Goal: Task Accomplishment & Management: Use online tool/utility

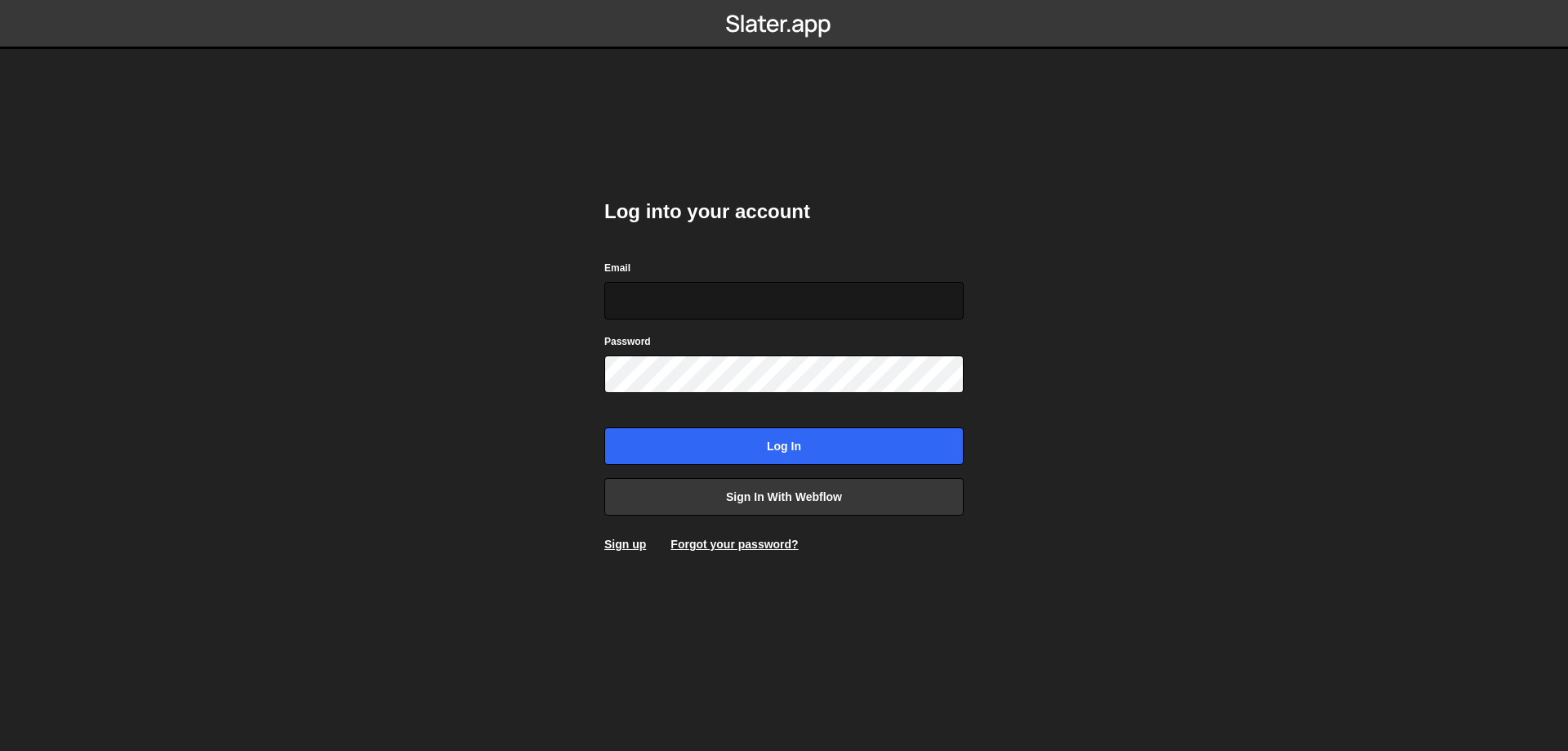
type input "somszekely@gmail.com"
click at [778, 283] on input "somszekely@gmail.com" at bounding box center [784, 300] width 360 height 38
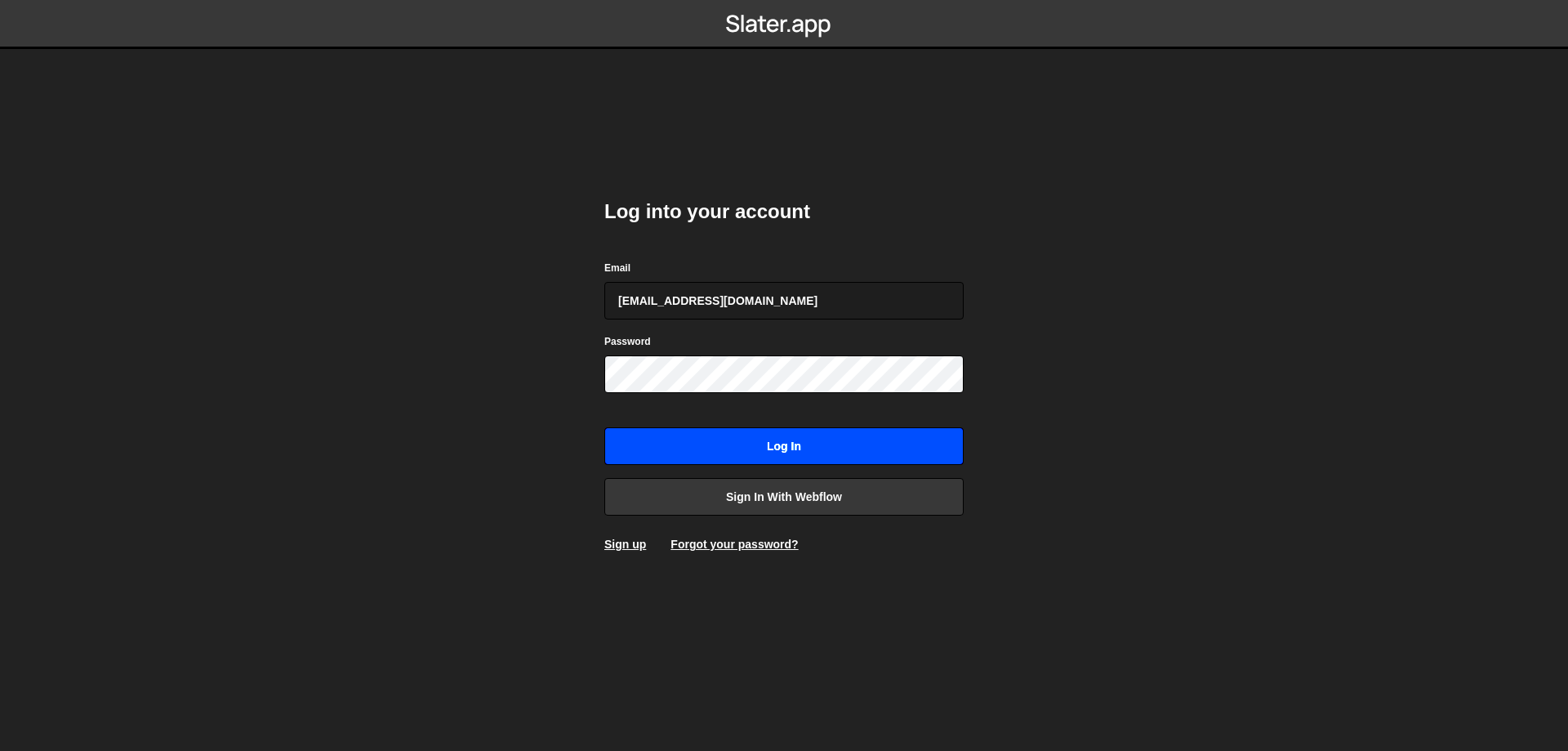
click at [646, 431] on input "Log in" at bounding box center [784, 445] width 360 height 38
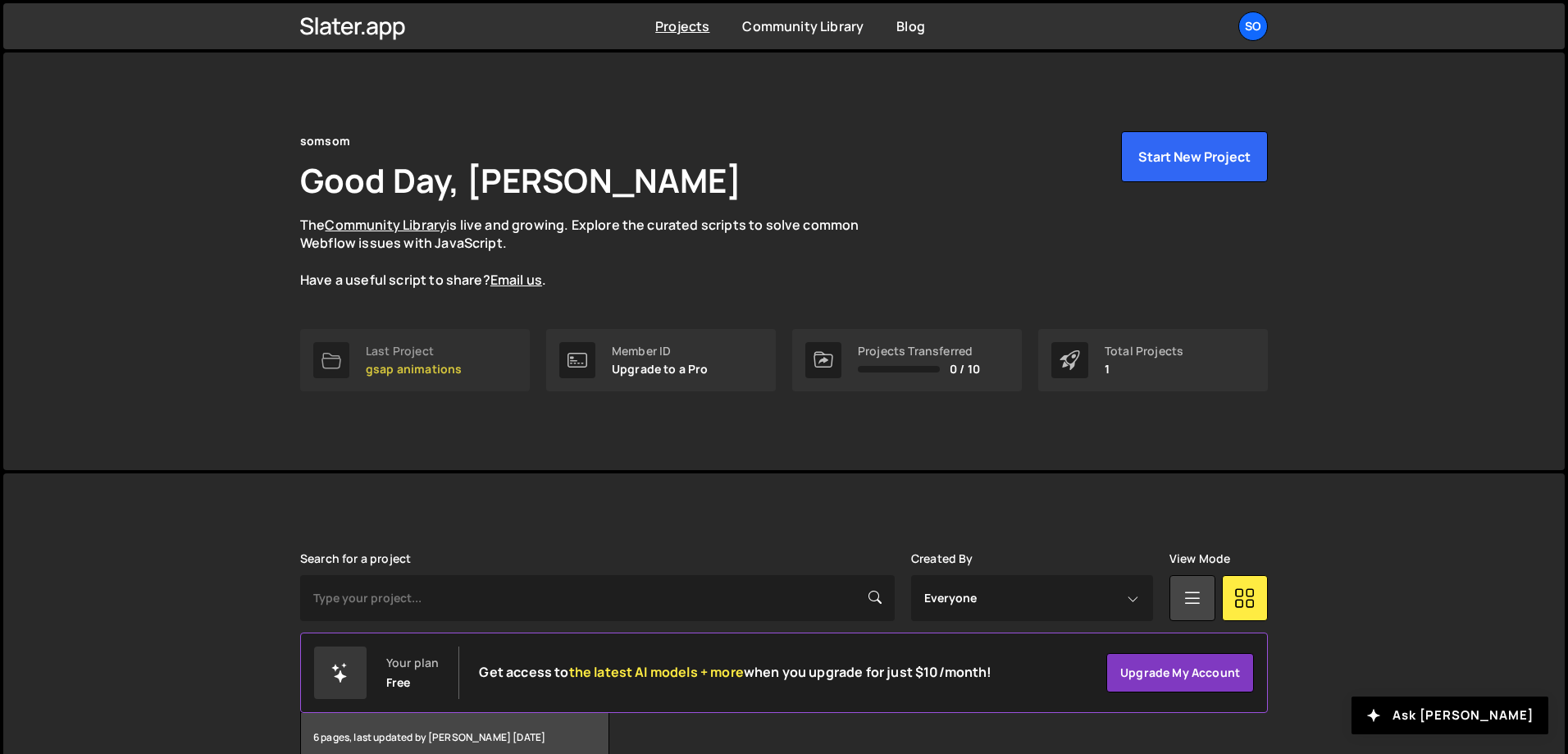
click at [442, 389] on link "Last Project gsap animations" at bounding box center [415, 359] width 230 height 62
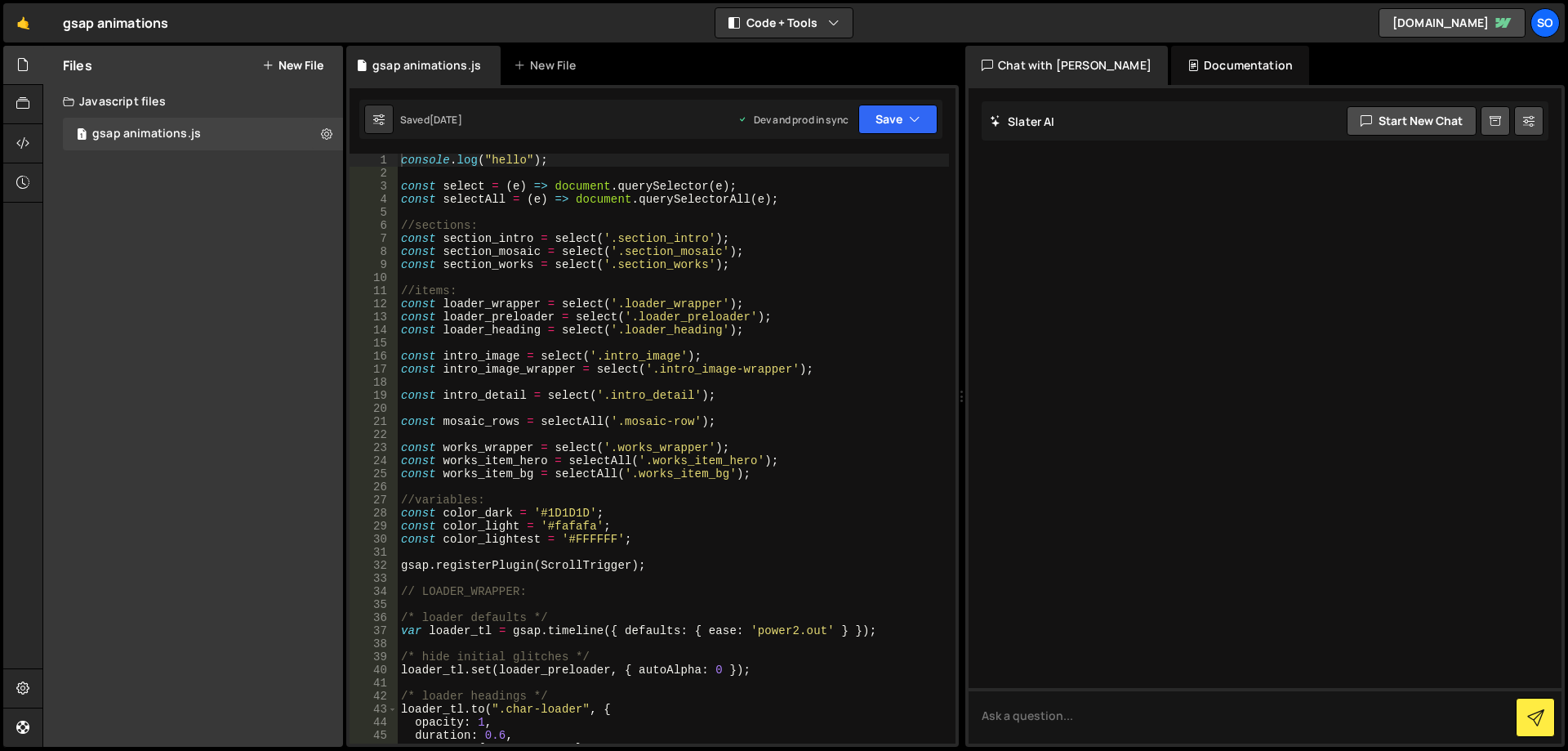
type textarea "const intro_detail = select('.intro_detail');"
click at [770, 396] on div "console . log ( "hello" ) ; const select = ( e ) => document . querySelector ( …" at bounding box center [673, 461] width 551 height 616
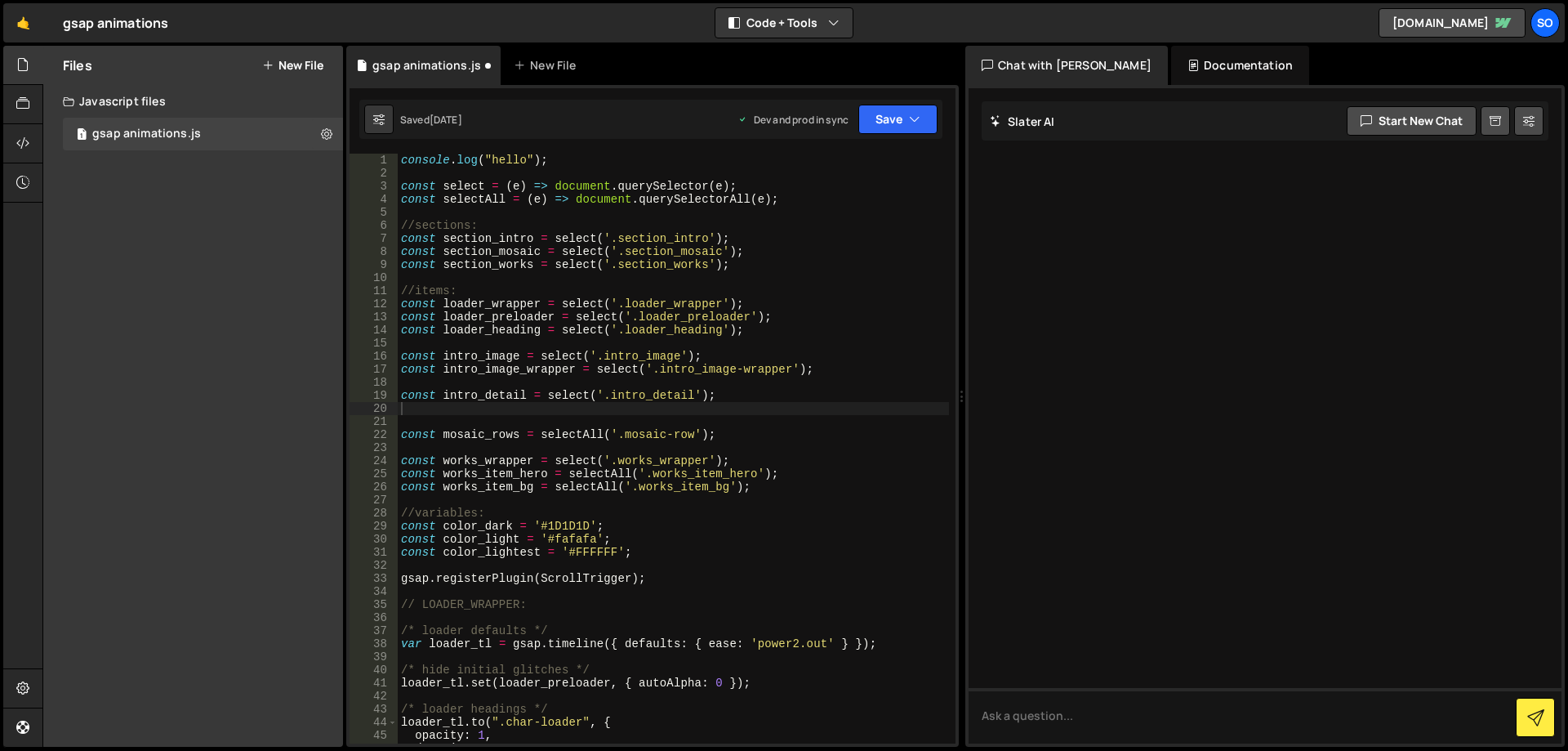
click at [612, 412] on div "console . log ( "hello" ) ; const select = ( e ) => document . querySelector ( …" at bounding box center [673, 461] width 551 height 616
paste textarea "const intro_mission_wrapper = select('.intro_mission-wrapper')"
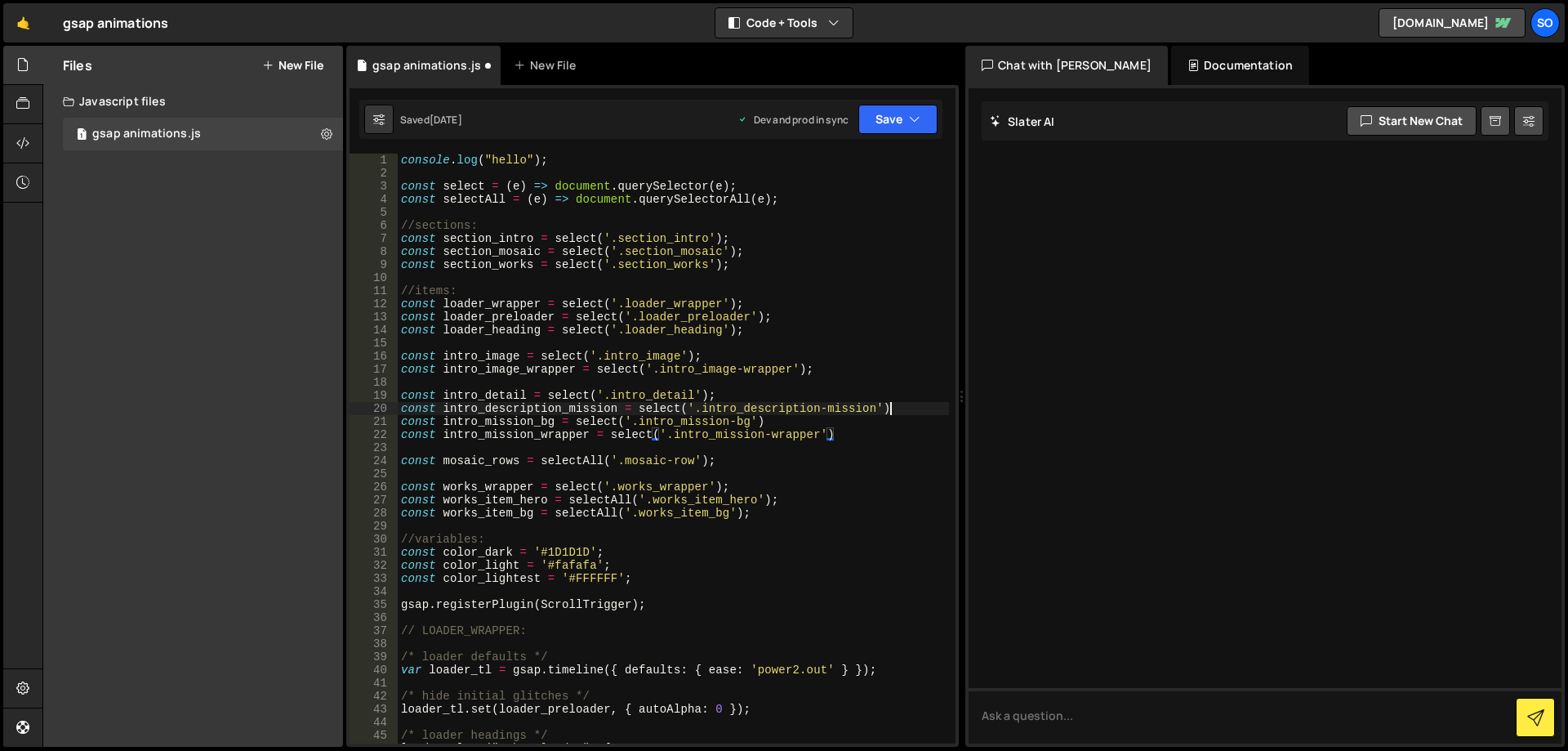
click at [917, 411] on div "console . log ( "hello" ) ; const select = ( e ) => document . querySelector ( …" at bounding box center [673, 461] width 551 height 616
click at [803, 418] on div "console . log ( "hello" ) ; const select = ( e ) => document . querySelector ( …" at bounding box center [673, 461] width 551 height 616
click at [875, 439] on div "console . log ( "hello" ) ; const select = ( e ) => document . querySelector ( …" at bounding box center [673, 461] width 551 height 616
click at [798, 420] on div "console . log ( "hello" ) ; const select = ( e ) => document . querySelector ( …" at bounding box center [673, 461] width 551 height 616
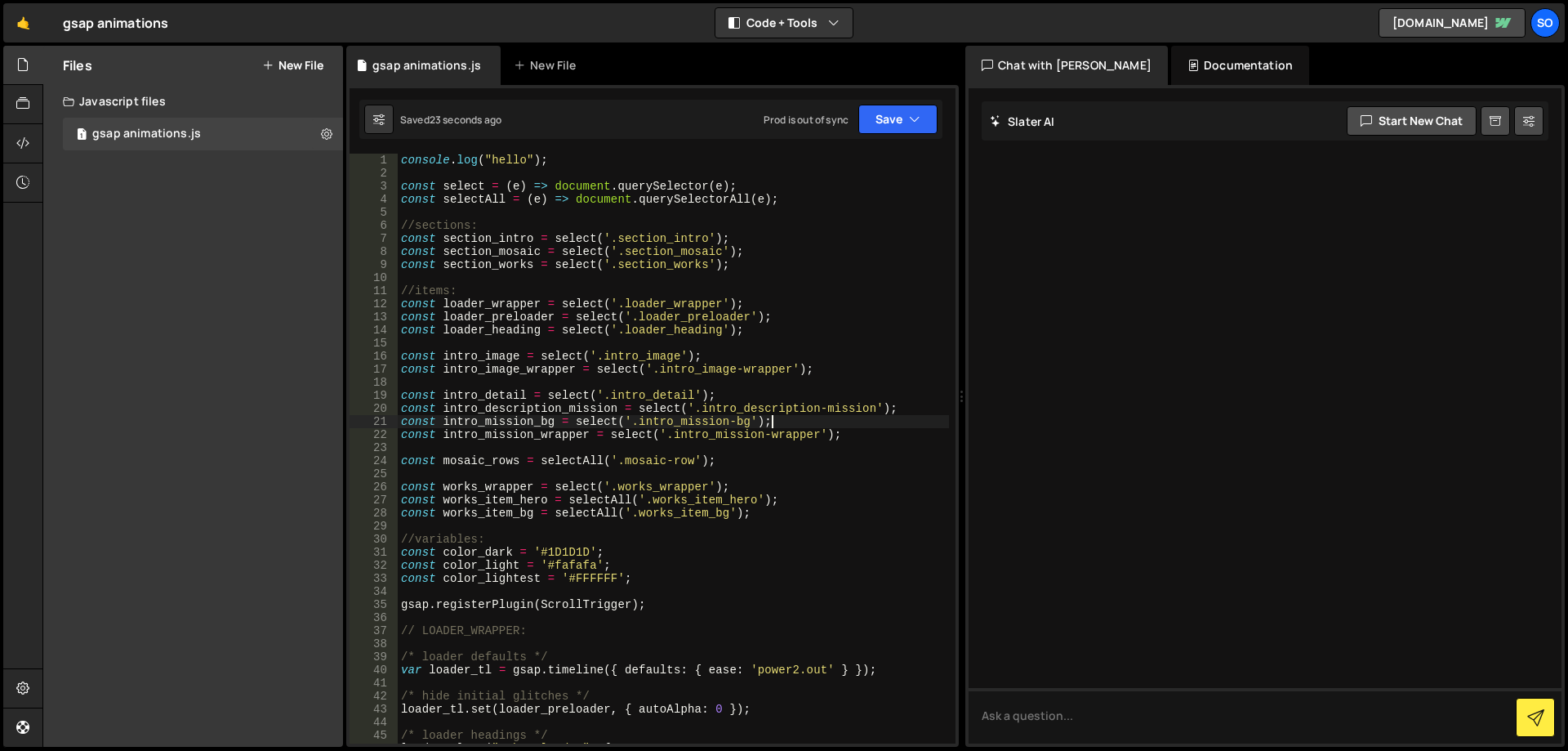
scroll to position [0, 26]
drag, startPoint x: 919, startPoint y: 410, endPoint x: 400, endPoint y: 410, distance: 519.0
click at [400, 410] on div "console . log ( "hello" ) ; const select = ( e ) => document . querySelector ( …" at bounding box center [673, 461] width 551 height 616
type textarea "const intro_description_mission = select('.intro_description-mission');"
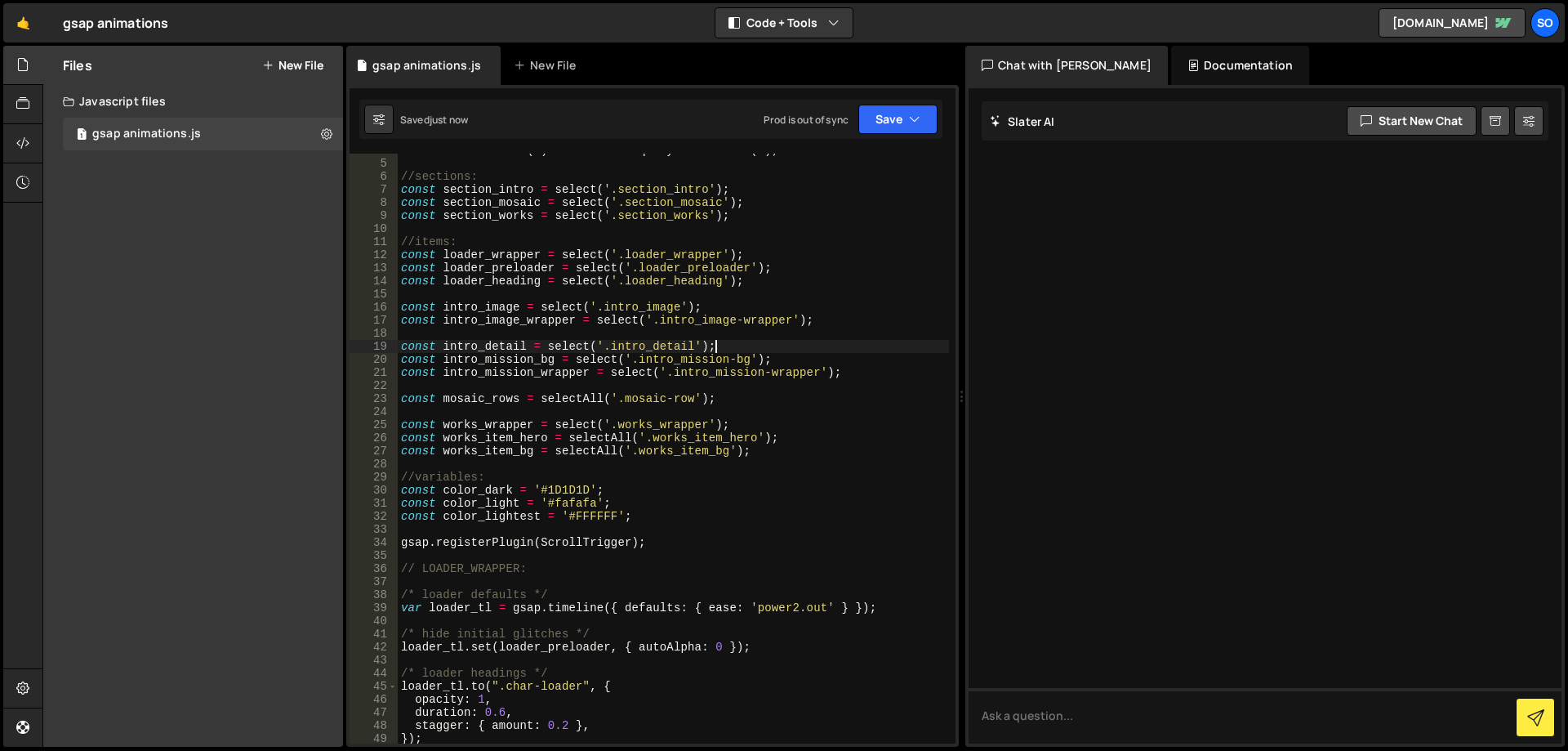
scroll to position [49, 0]
click at [857, 367] on div "const selectAll = ( e ) => document . querySelectorAll ( e ) ; //sections: cons…" at bounding box center [673, 451] width 551 height 616
drag, startPoint x: 729, startPoint y: 357, endPoint x: 642, endPoint y: 363, distance: 87.2
click at [642, 363] on div "const selectAll = ( e ) => document . querySelectorAll ( e ) ; //sections: cons…" at bounding box center [673, 451] width 551 height 616
click at [772, 397] on div "const selectAll = ( e ) => document . querySelectorAll ( e ) ; //sections: cons…" at bounding box center [673, 451] width 551 height 616
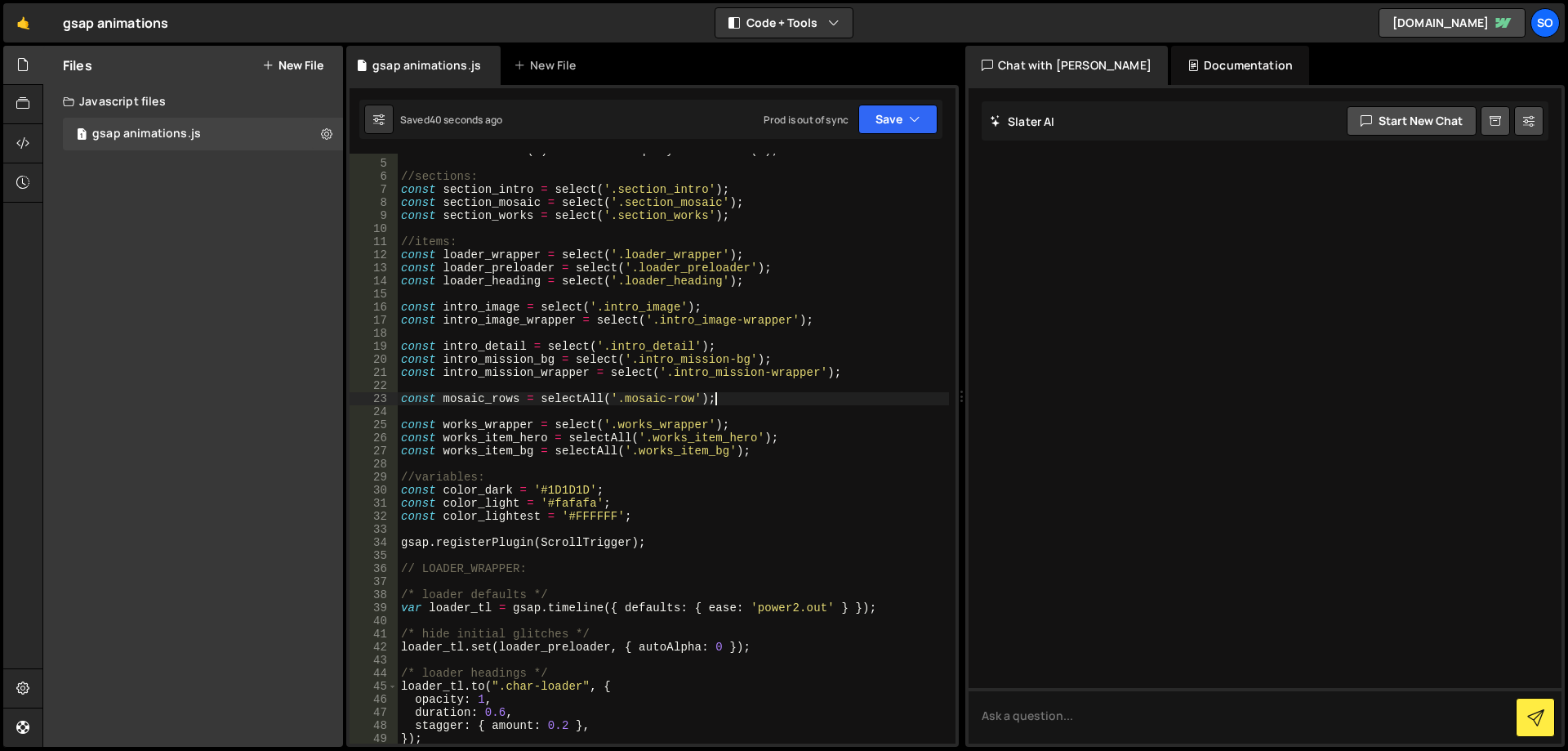
click at [864, 375] on div "const selectAll = ( e ) => document . querySelectorAll ( e ) ; //sections: cons…" at bounding box center [673, 451] width 551 height 616
click at [785, 360] on div "const selectAll = ( e ) => document . querySelectorAll ( e ) ; //sections: cons…" at bounding box center [673, 451] width 551 height 616
type textarea "const intro_mission_bg = select('.intro_mission-bg');"
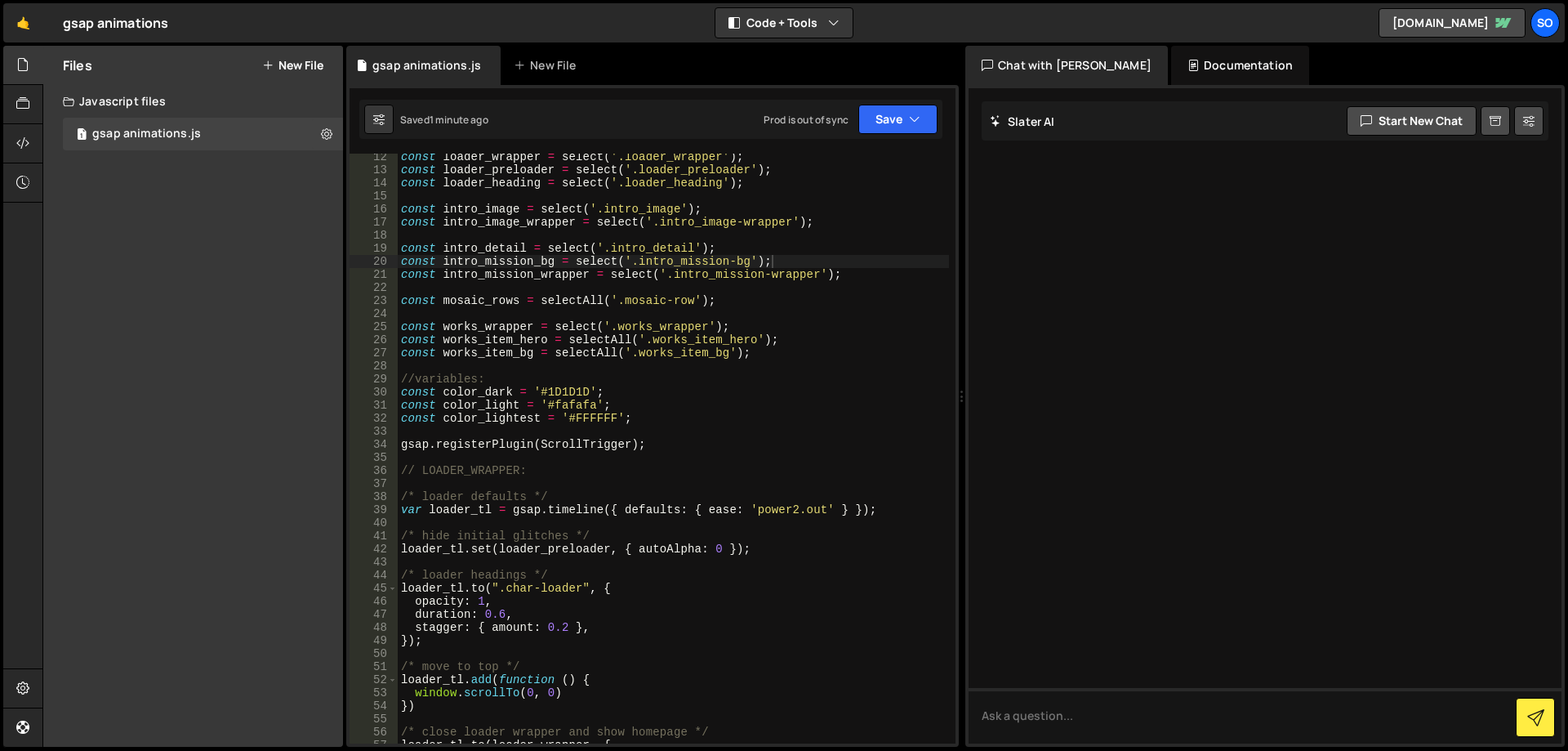
click at [750, 490] on div "const loader_wrapper = select ( '.loader_wrapper' ) ; const loader_preloader = …" at bounding box center [673, 457] width 551 height 616
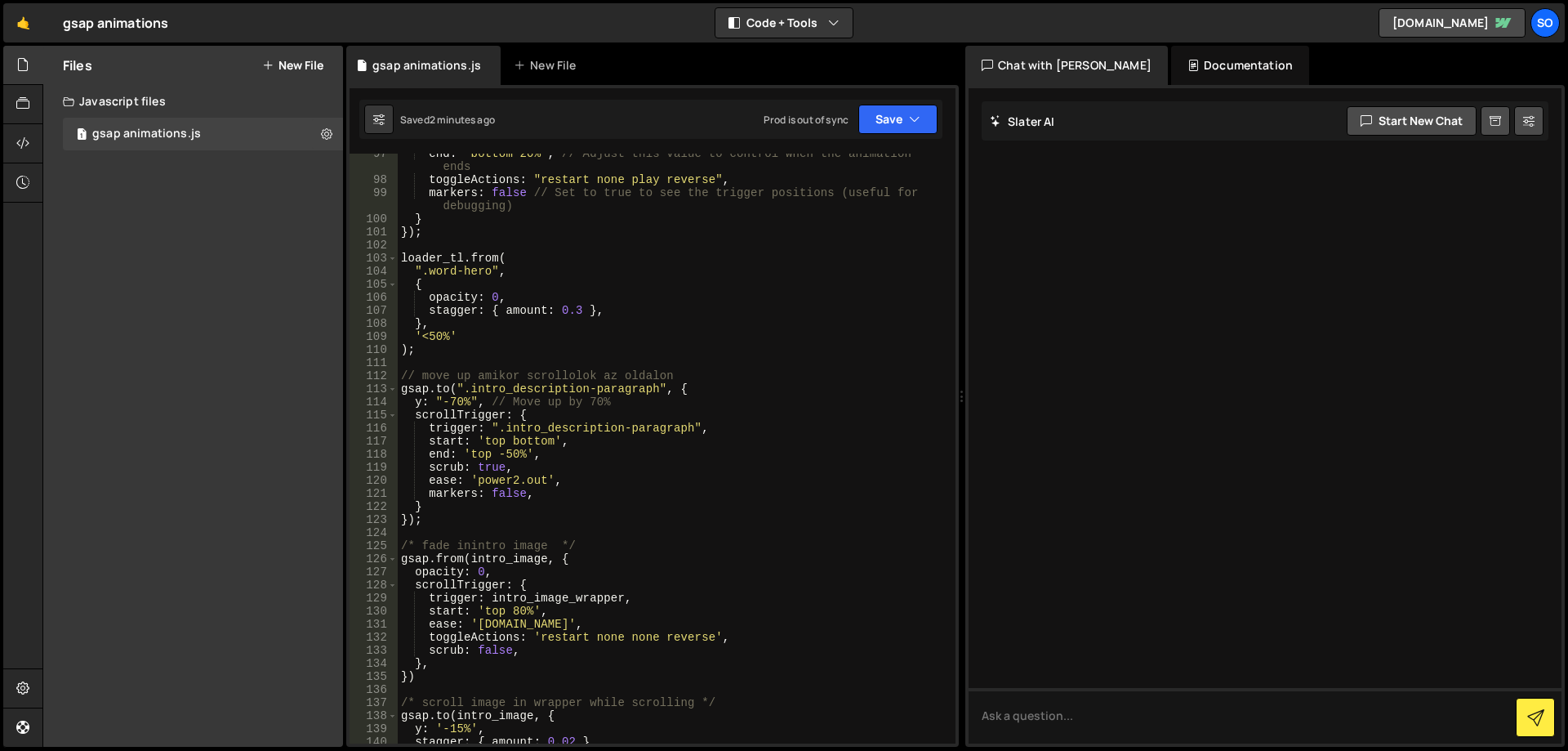
scroll to position [1372, 0]
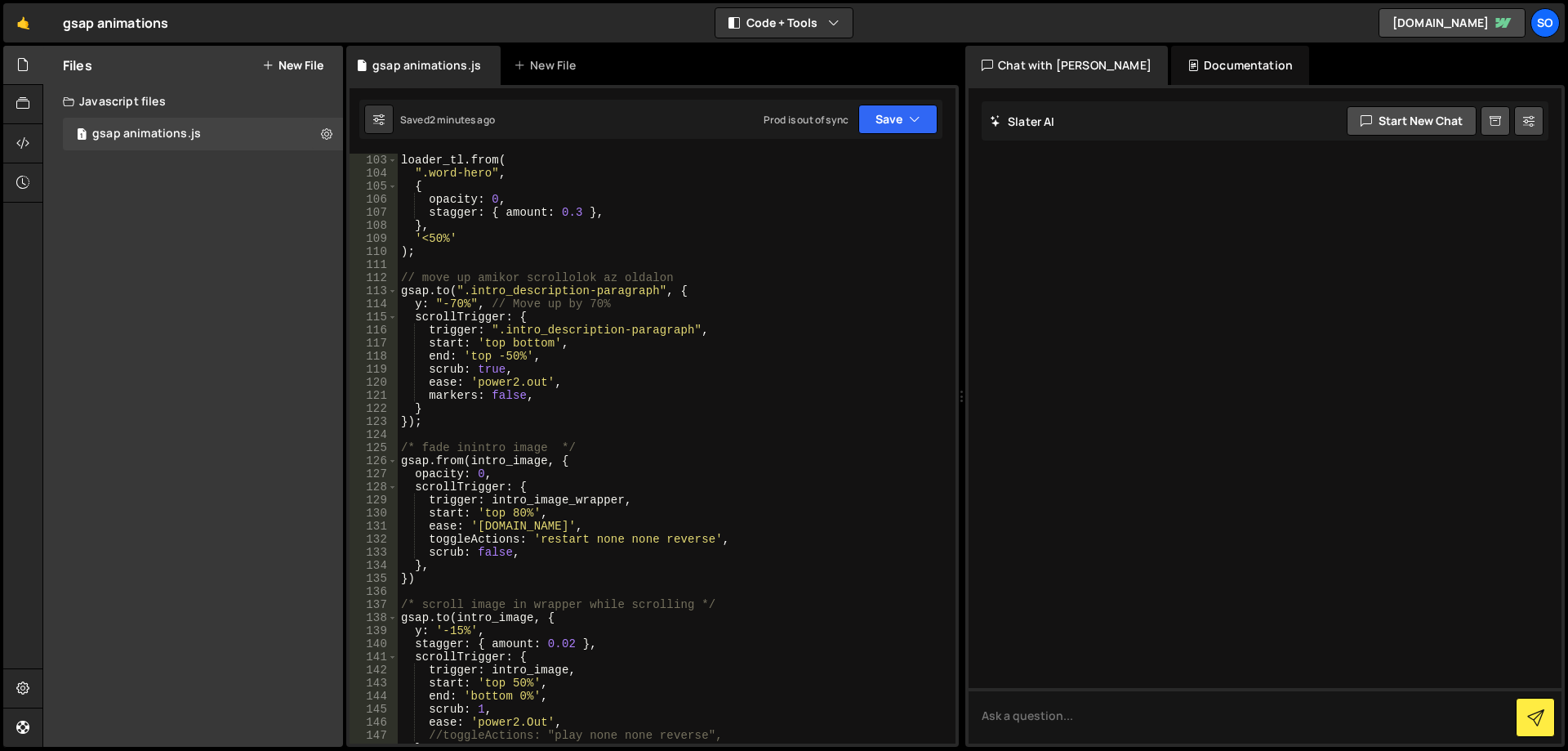
click at [472, 446] on div "loader_tl . from ( ".word-hero" , { opacity : 0 , stagger : { amount : 0.3 } , …" at bounding box center [673, 461] width 551 height 616
click at [663, 455] on div "loader_tl . from ( ".word-hero" , { opacity : 0 , stagger : { amount : 0.3 } , …" at bounding box center [673, 461] width 551 height 616
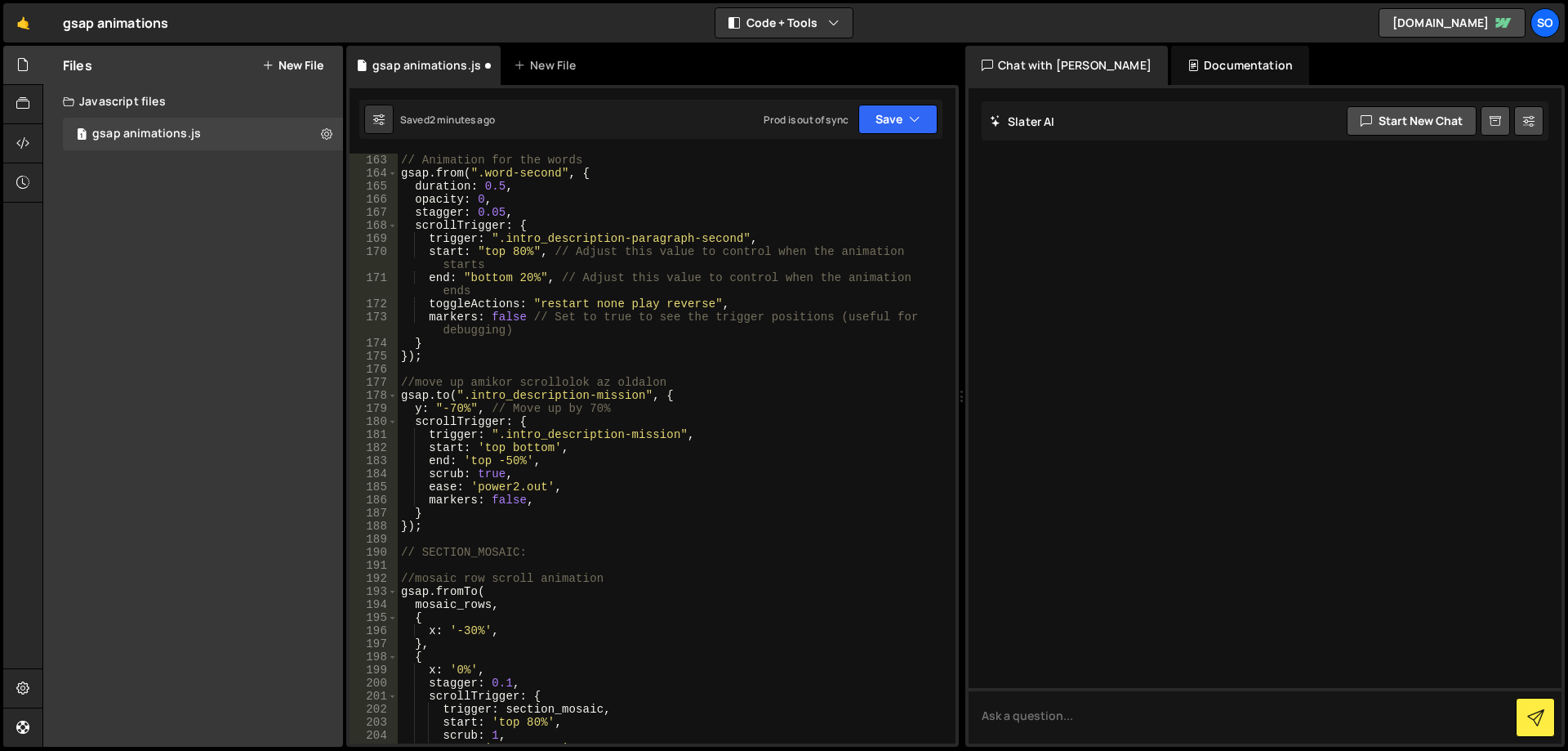
scroll to position [2206, 0]
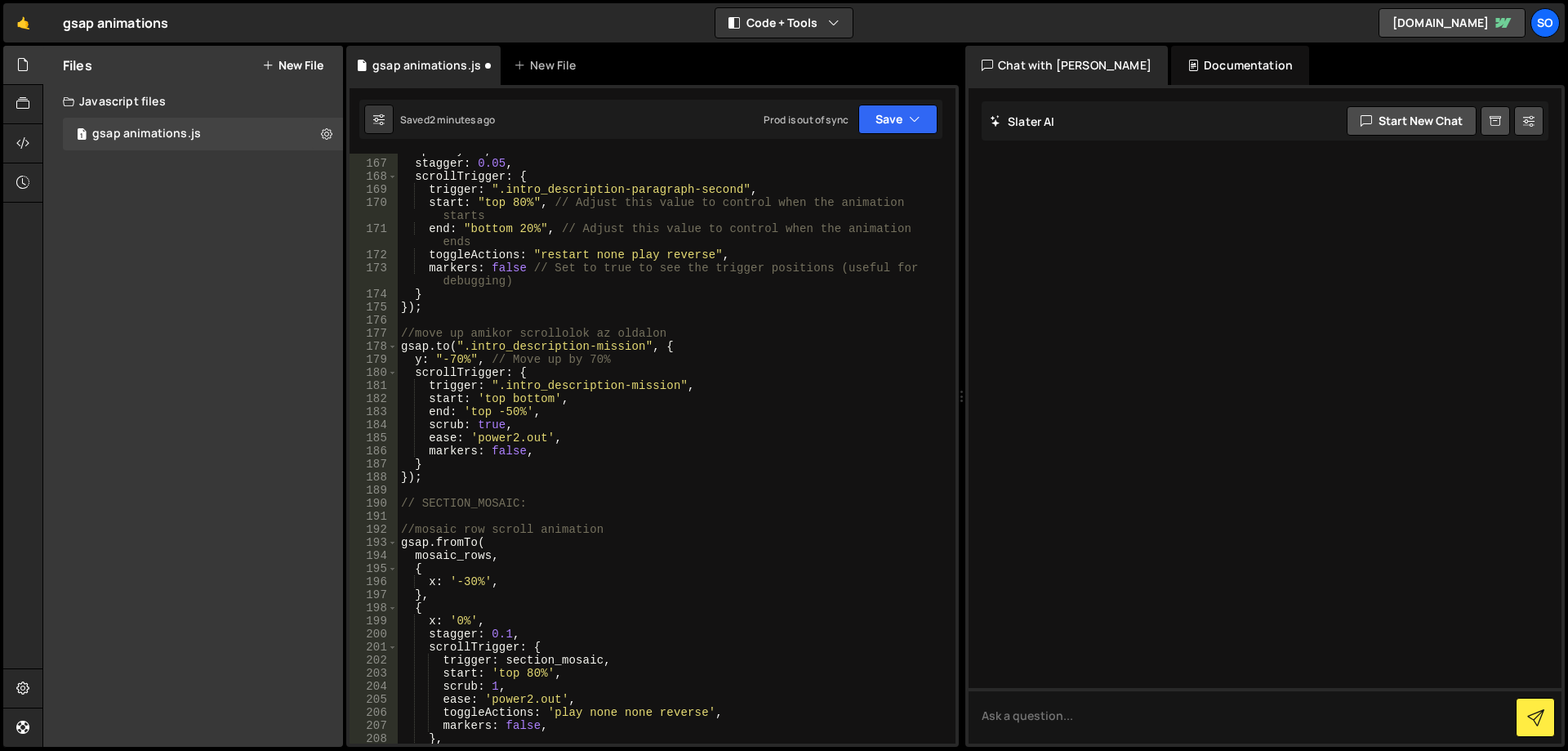
click at [449, 478] on div "opacity : 0 , stagger : 0.05 , scrollTrigger : { trigger : ".intro_description-…" at bounding box center [673, 451] width 551 height 616
type textarea "});"
click at [472, 483] on div "opacity : 0 , stagger : 0.05 , scrollTrigger : { trigger : ".intro_description-…" at bounding box center [673, 451] width 551 height 616
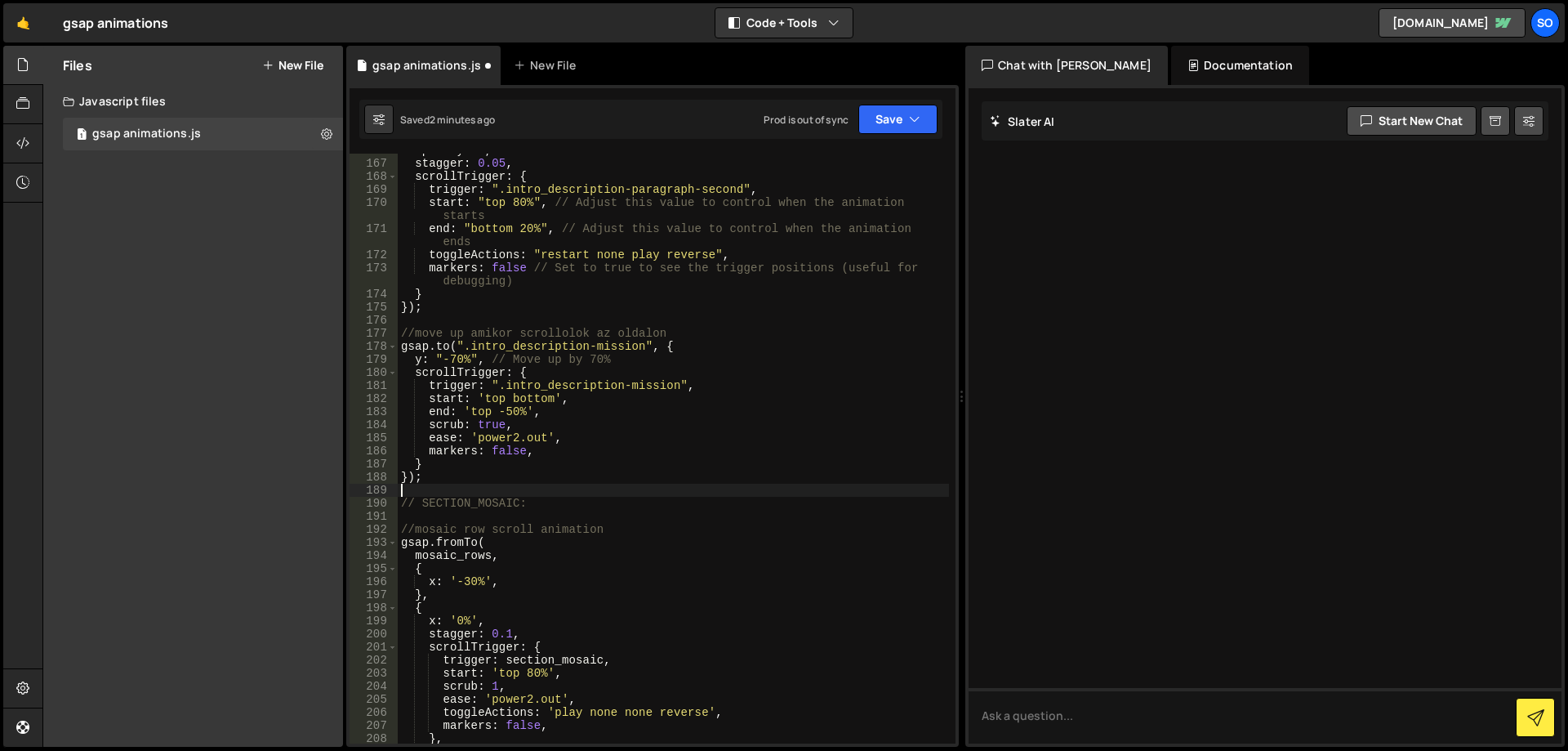
click at [439, 479] on div "opacity : 0 , stagger : 0.05 , scrollTrigger : { trigger : ".intro_description-…" at bounding box center [673, 451] width 551 height 616
type textarea "});"
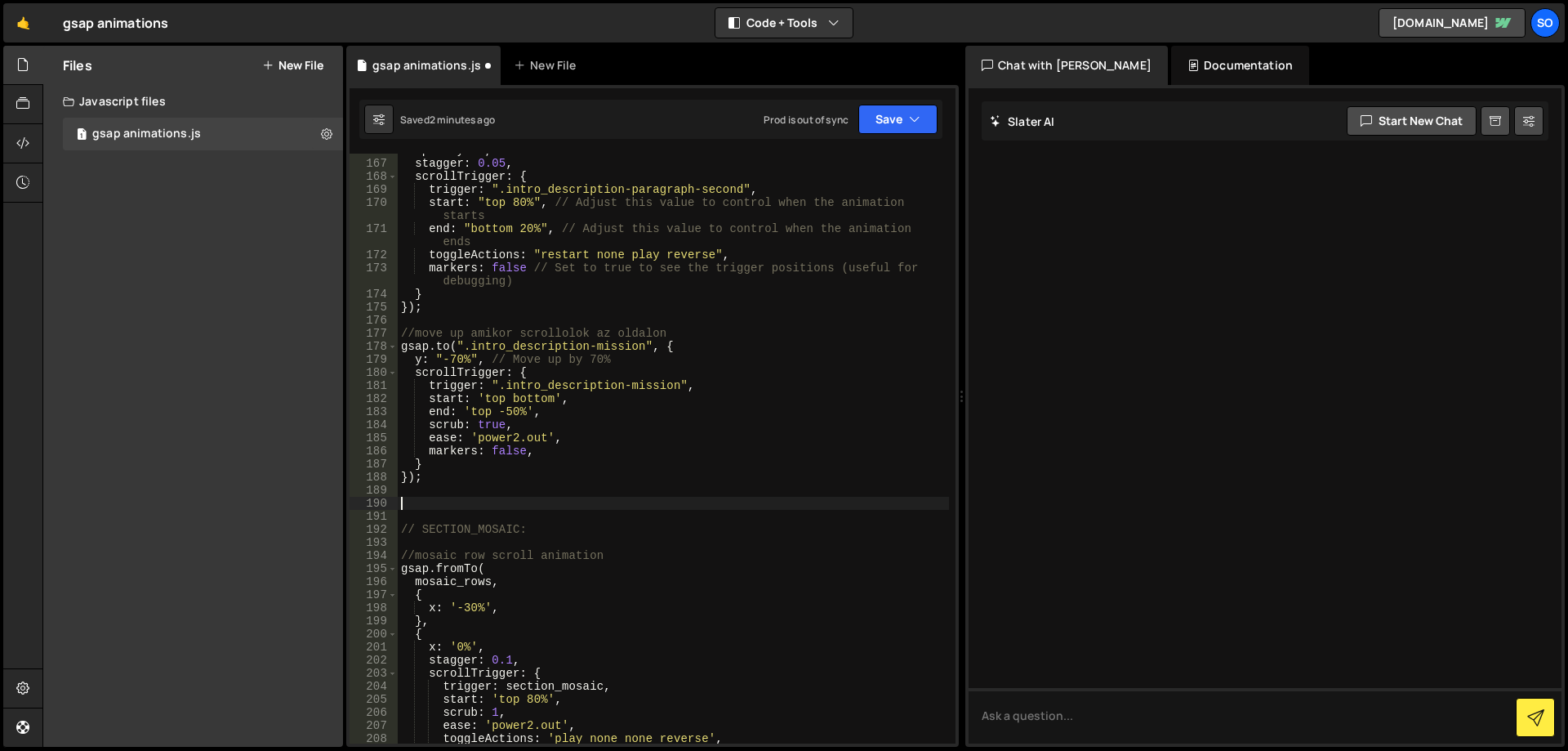
paste textarea "})"
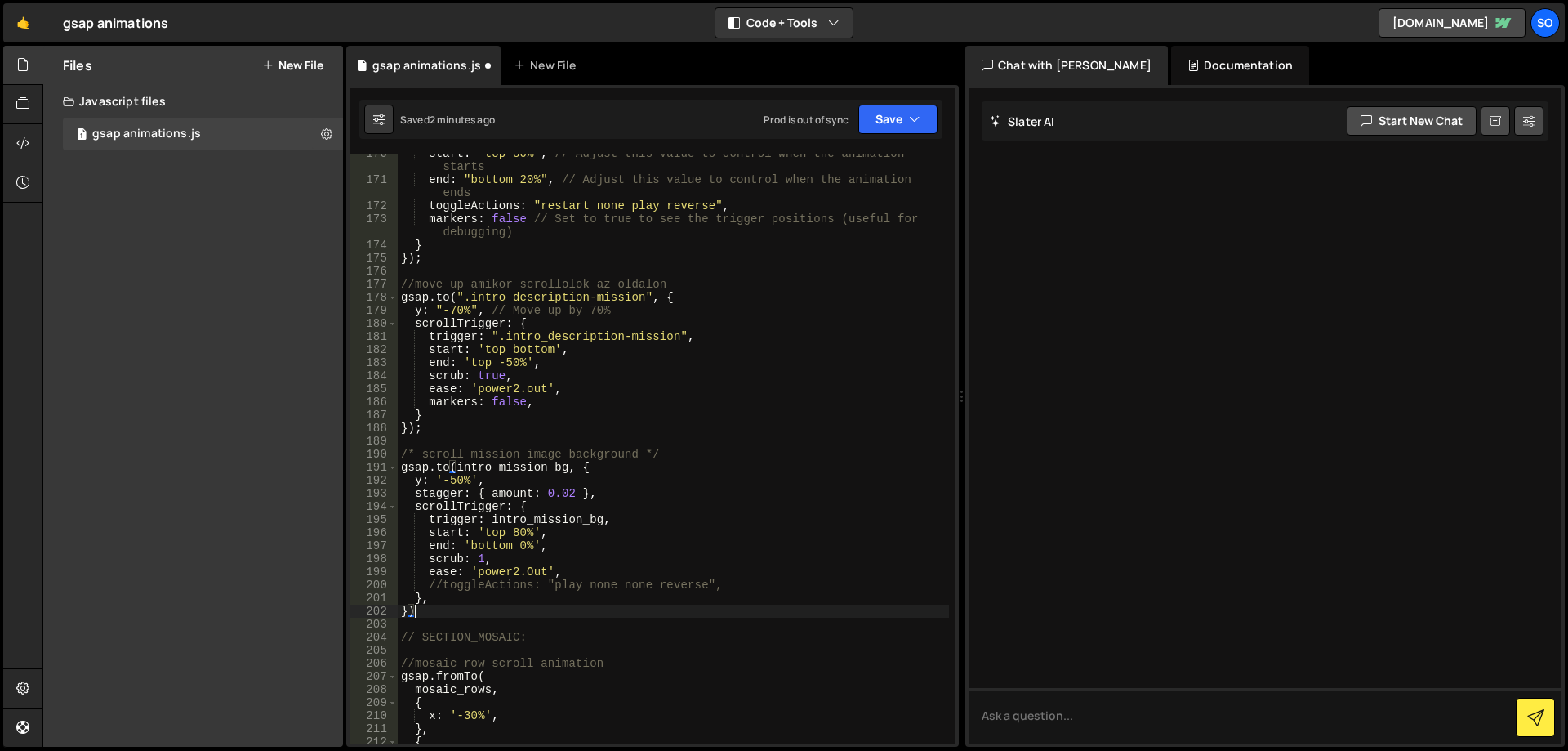
scroll to position [2304, 0]
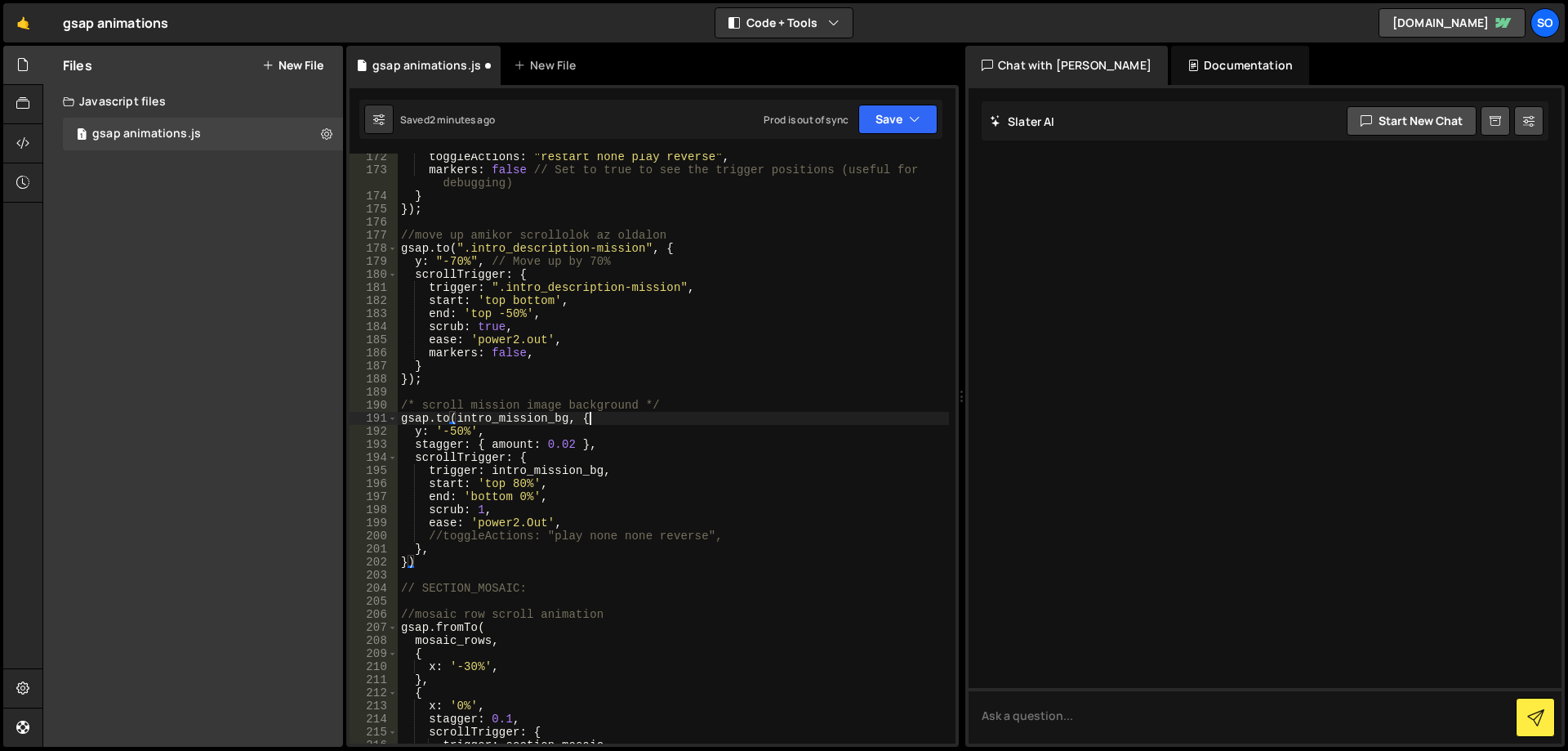
click at [680, 418] on div "toggleActions : "restart none play reverse" , markers : false // Set to true to…" at bounding box center [673, 457] width 551 height 616
click at [598, 422] on div "toggleActions : "restart none play reverse" , markers : false // Set to true to…" at bounding box center [673, 457] width 551 height 616
click at [552, 413] on div "toggleActions : "restart none play reverse" , markers : false // Set to true to…" at bounding box center [673, 457] width 551 height 616
click at [571, 418] on div "toggleActions : "restart none play reverse" , markers : false // Set to true to…" at bounding box center [673, 457] width 551 height 616
click at [536, 433] on div "toggleActions : "restart none play reverse" , markers : false // Set to true to…" at bounding box center [673, 457] width 551 height 616
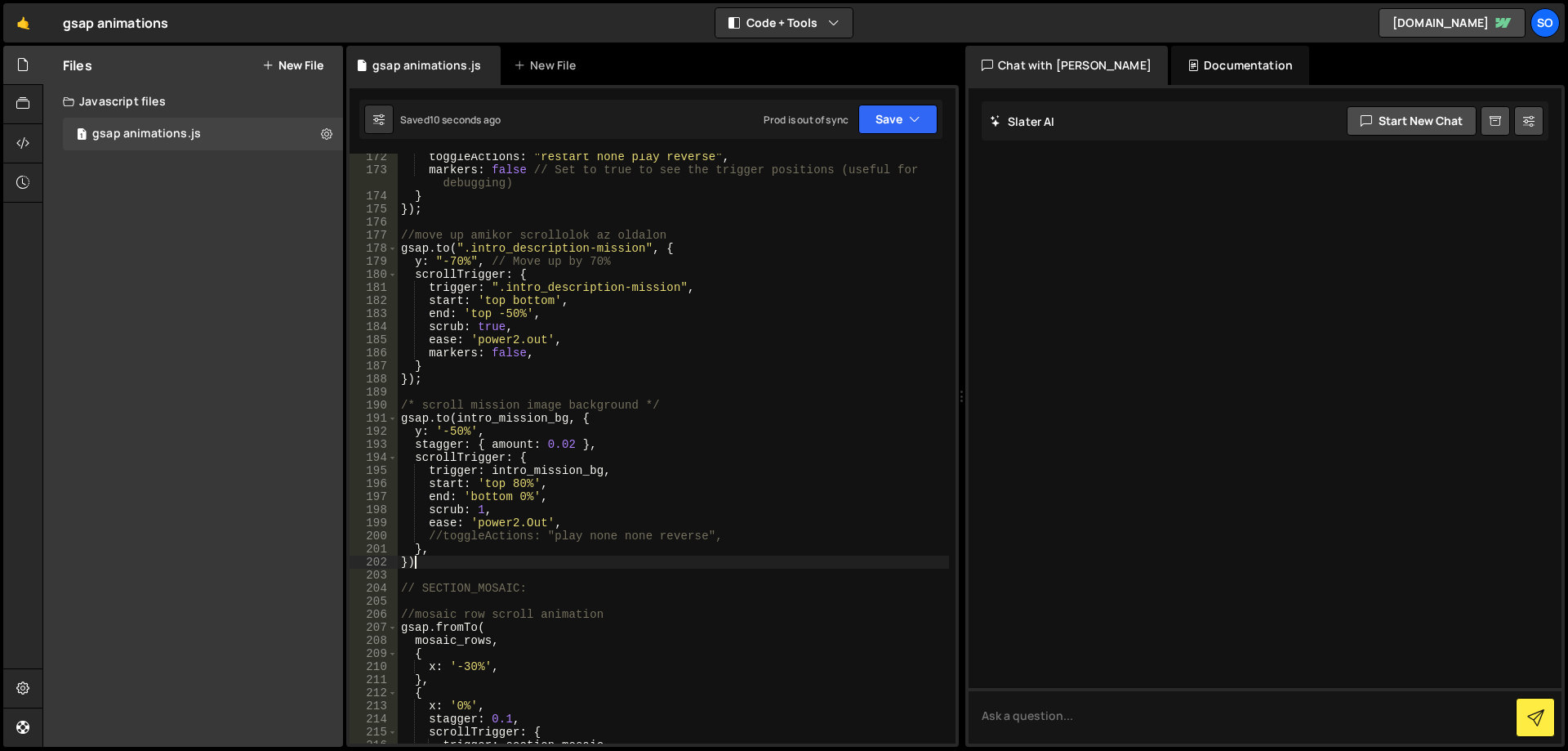
click at [445, 560] on div "toggleActions : "restart none play reverse" , markers : false // Set to true to…" at bounding box center [673, 457] width 551 height 616
click at [723, 472] on div "toggleActions : "restart none play reverse" , markers : false // Set to true to…" at bounding box center [673, 457] width 551 height 616
click at [491, 435] on div "toggleActions : "restart none play reverse" , markers : false // Set to true to…" at bounding box center [673, 457] width 551 height 616
click at [673, 468] on div "toggleActions : "restart none play reverse" , markers : false // Set to true to…" at bounding box center [673, 457] width 551 height 616
drag, startPoint x: 735, startPoint y: 537, endPoint x: 476, endPoint y: 537, distance: 259.0
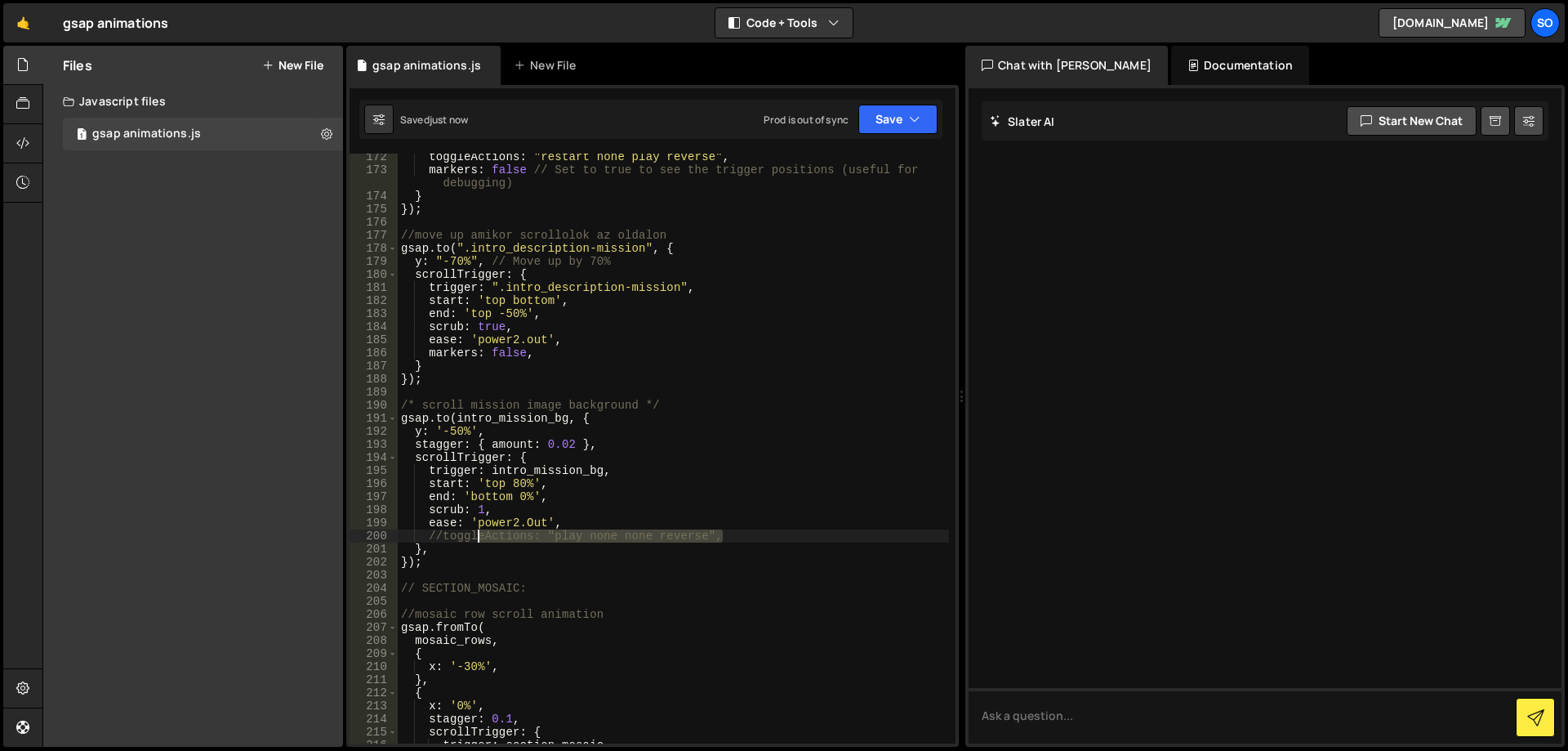
click at [476, 537] on div "toggleActions : "restart none play reverse" , markers : false // Set to true to…" at bounding box center [673, 457] width 551 height 616
click at [712, 513] on div "toggleActions : "restart none play reverse" , markers : false // Set to true to…" at bounding box center [673, 457] width 551 height 616
click at [760, 537] on div "toggleActions : "restart none play reverse" , markers : false // Set to true to…" at bounding box center [673, 457] width 551 height 616
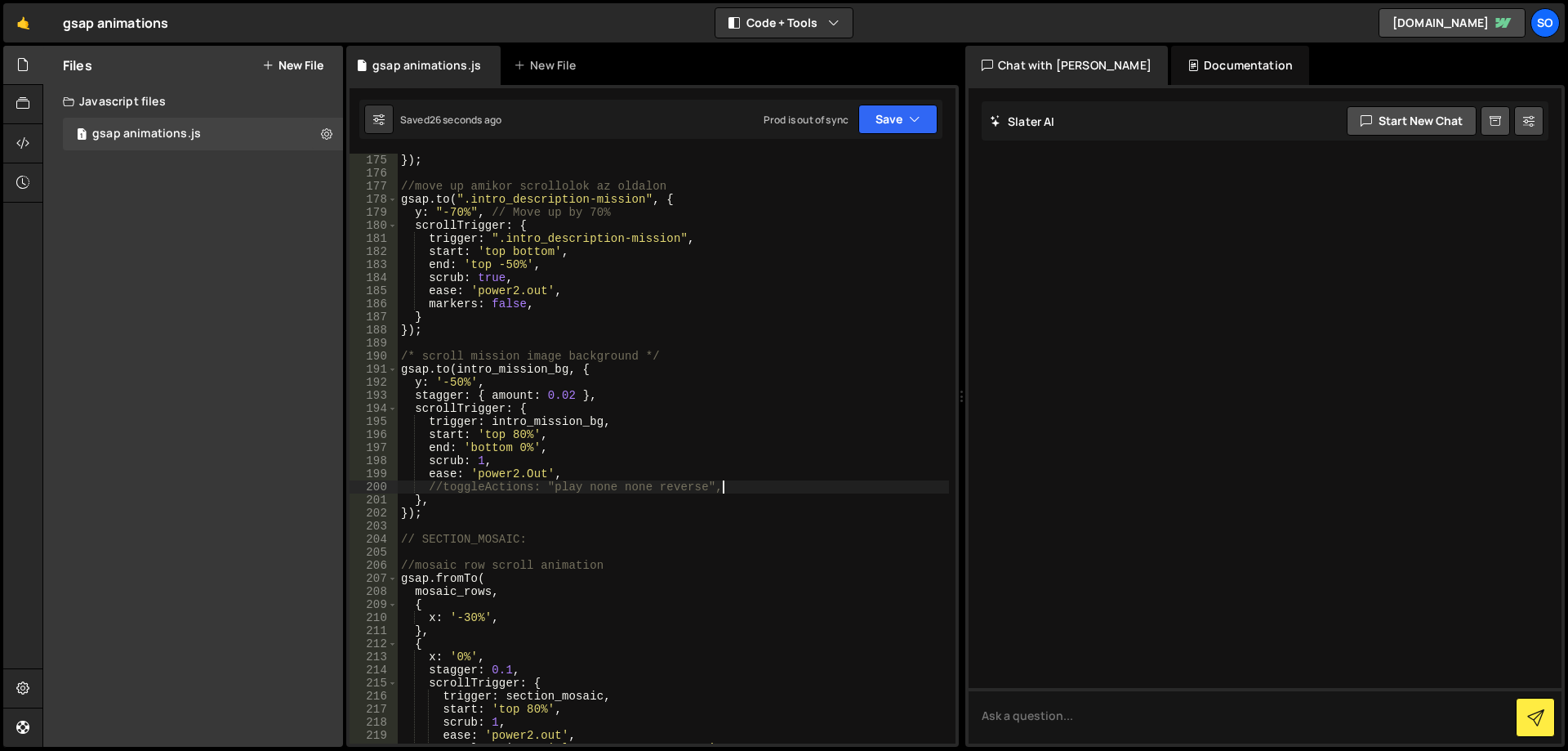
scroll to position [2352, 0]
click at [1378, 29] on link "[DOMAIN_NAME]" at bounding box center [1452, 23] width 147 height 29
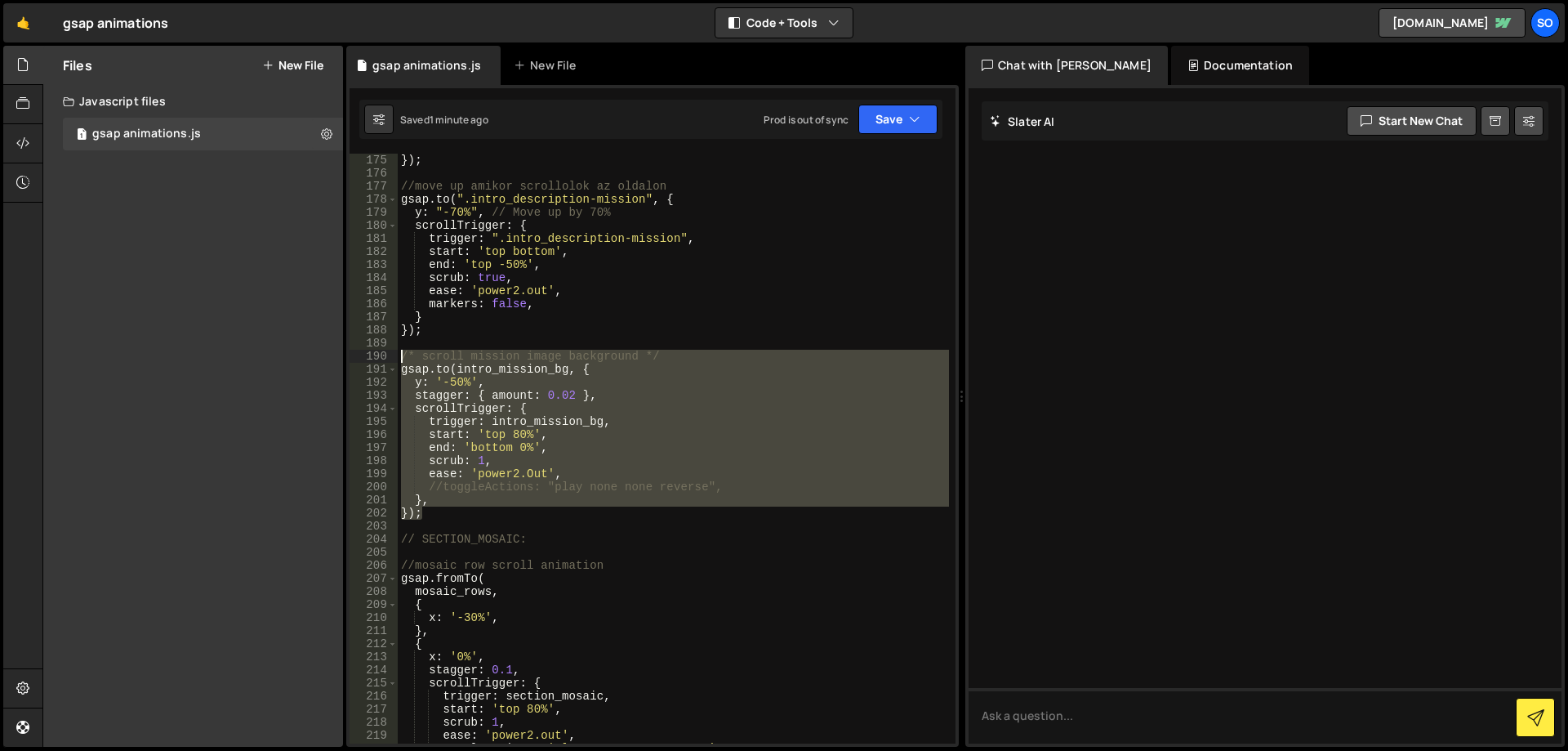
drag, startPoint x: 444, startPoint y: 516, endPoint x: 400, endPoint y: 358, distance: 164.0
click at [400, 358] on div "}) ; //move up amikor scrollolok az oldalon gsap . to ( ".intro_description-mis…" at bounding box center [673, 461] width 551 height 616
type textarea "/* scroll mission image background */ gsap.to(intro_mission_bg, {"
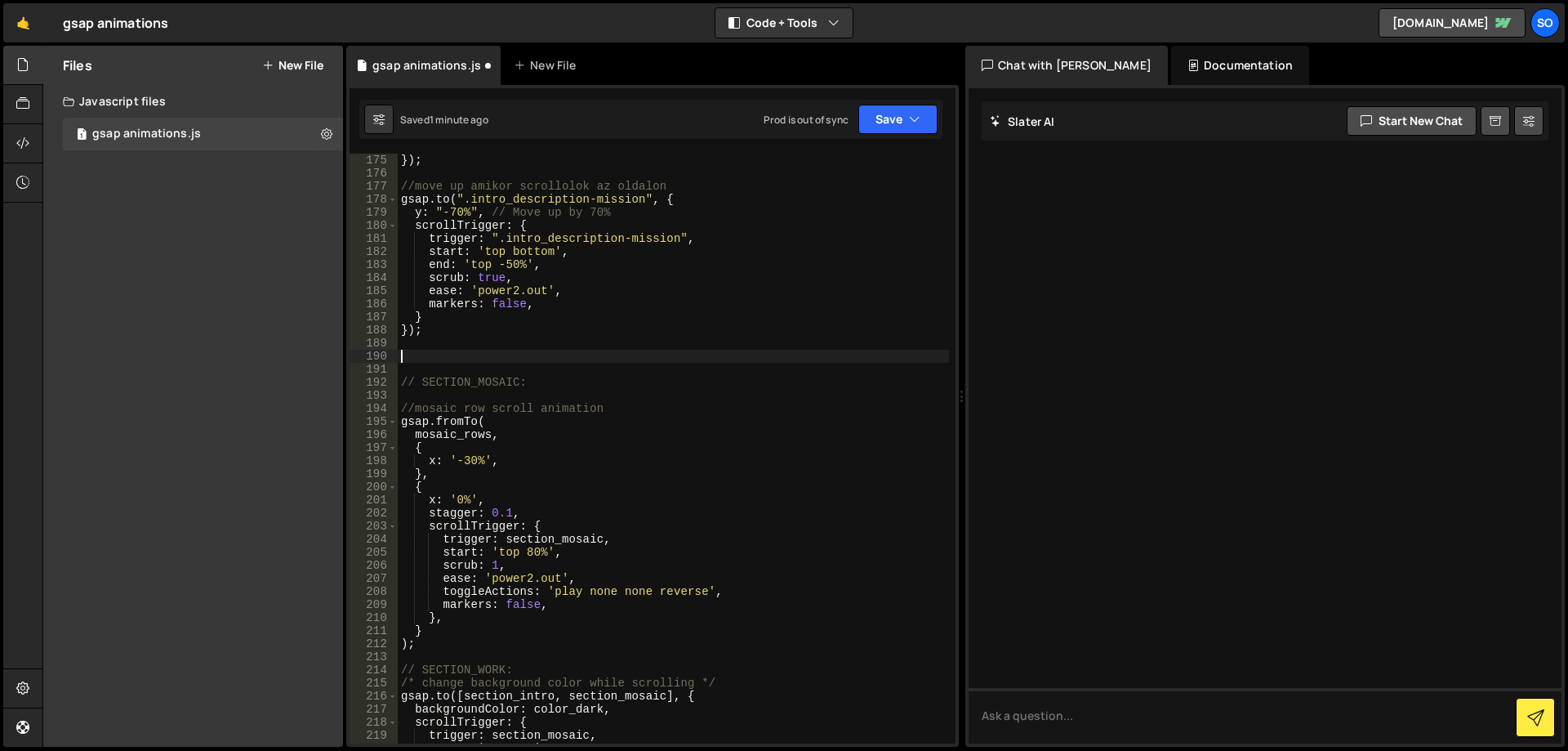
type textarea "// SECTION_MOSAIC:"
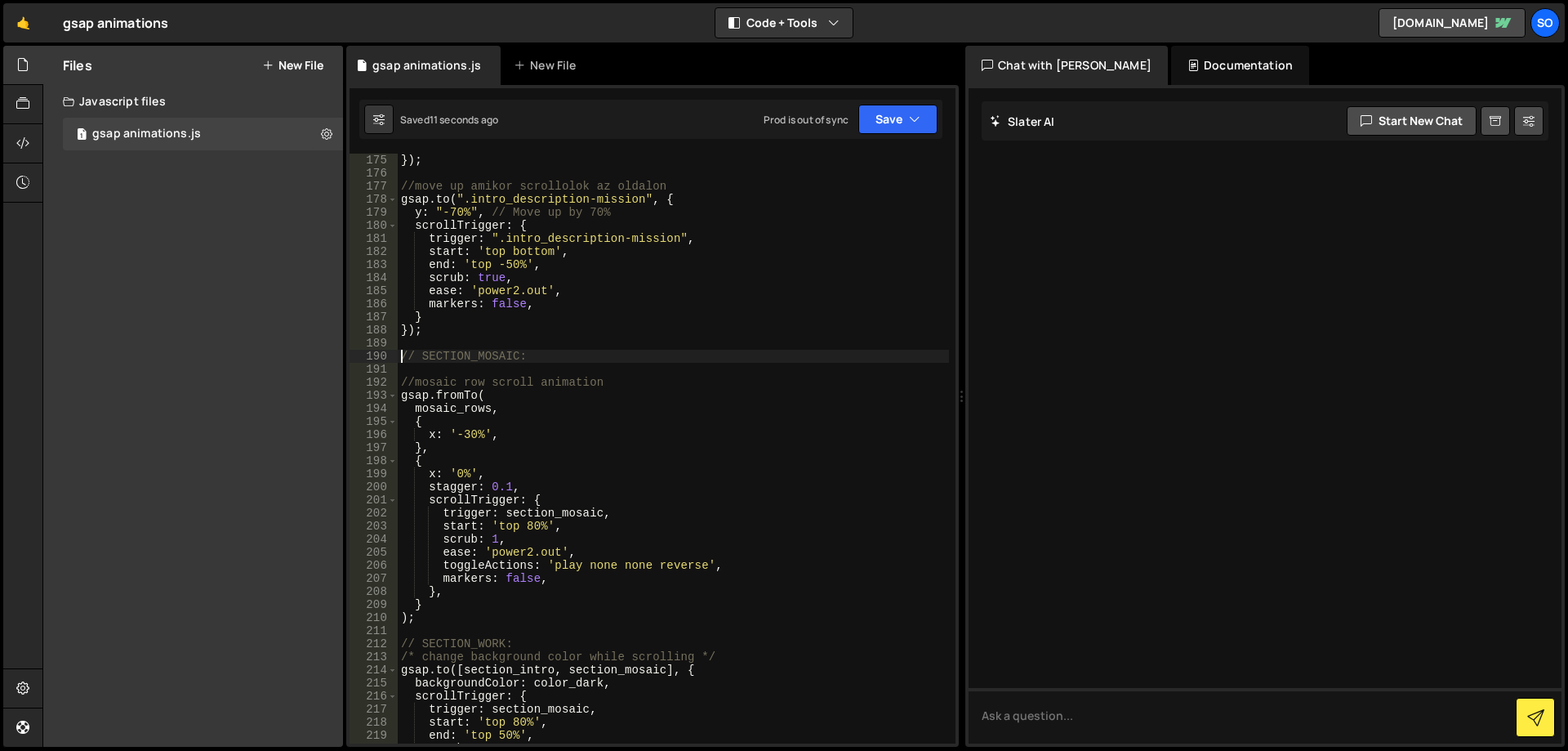
click at [483, 340] on div "}) ; //move up amikor scrollolok az oldalon gsap . to ( ".intro_description-mis…" at bounding box center [673, 461] width 551 height 616
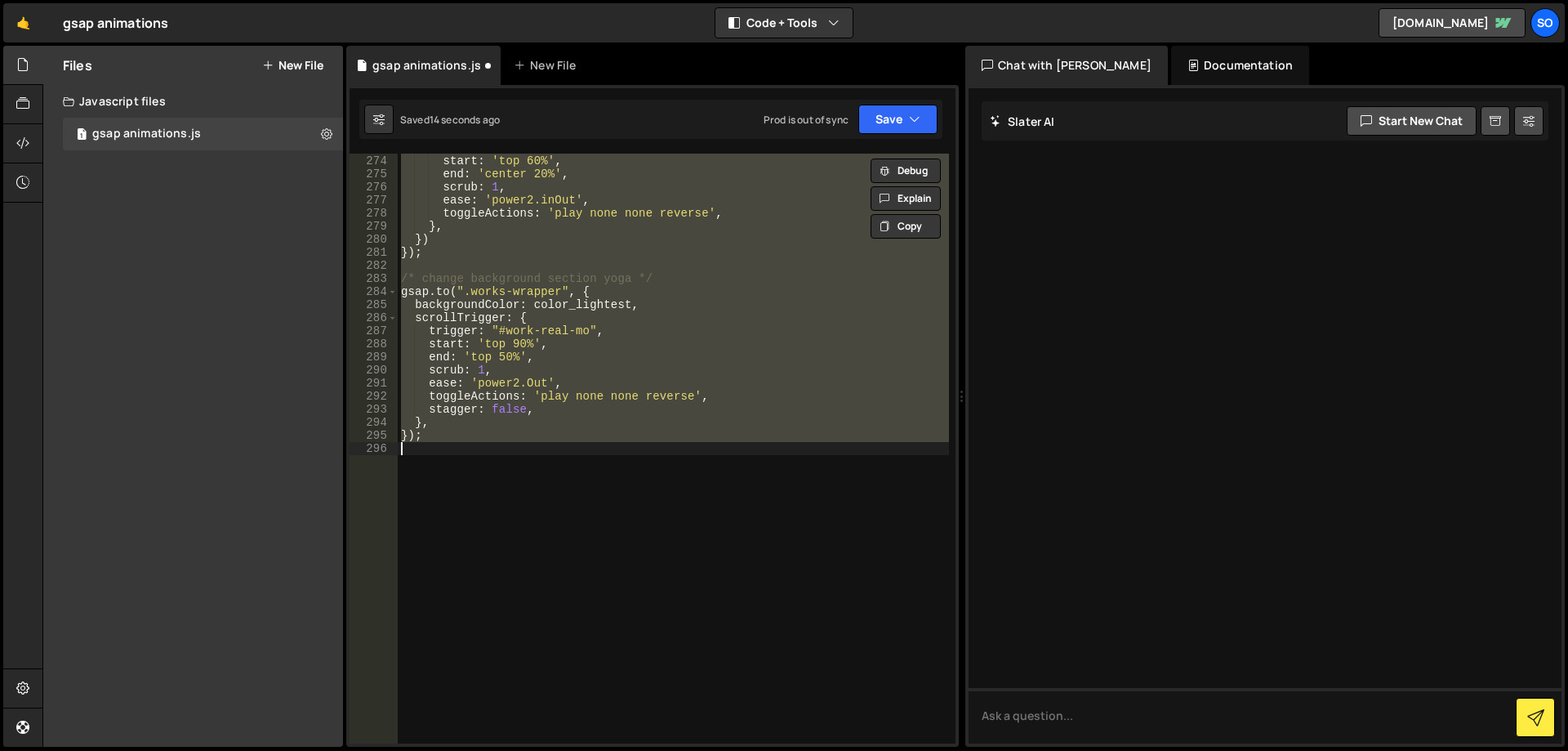
scroll to position [3685, 0]
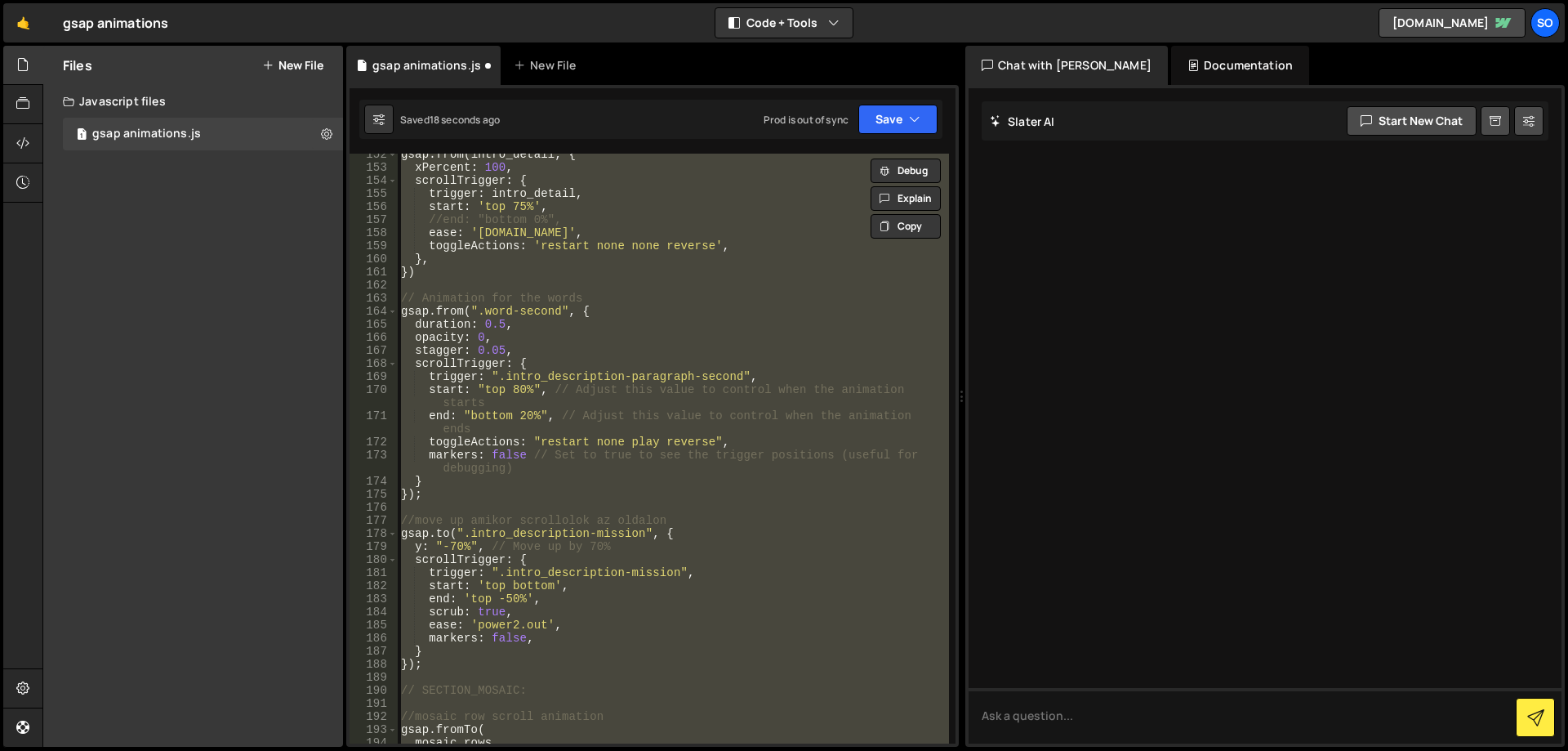
click at [612, 333] on div "gsap . from ( intro_detail , { xPercent : 100 , scrollTrigger : { trigger : int…" at bounding box center [673, 448] width 551 height 590
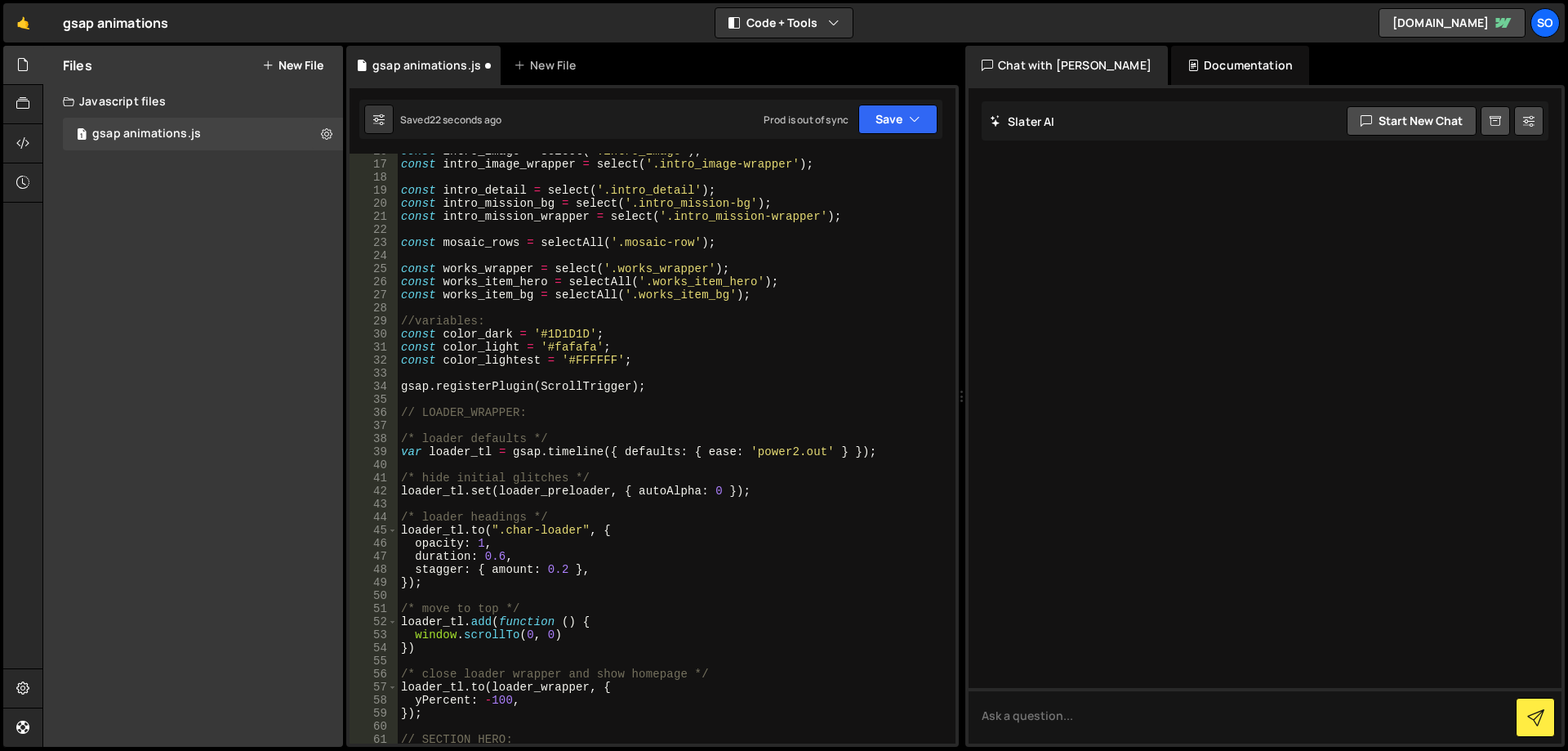
scroll to position [0, 0]
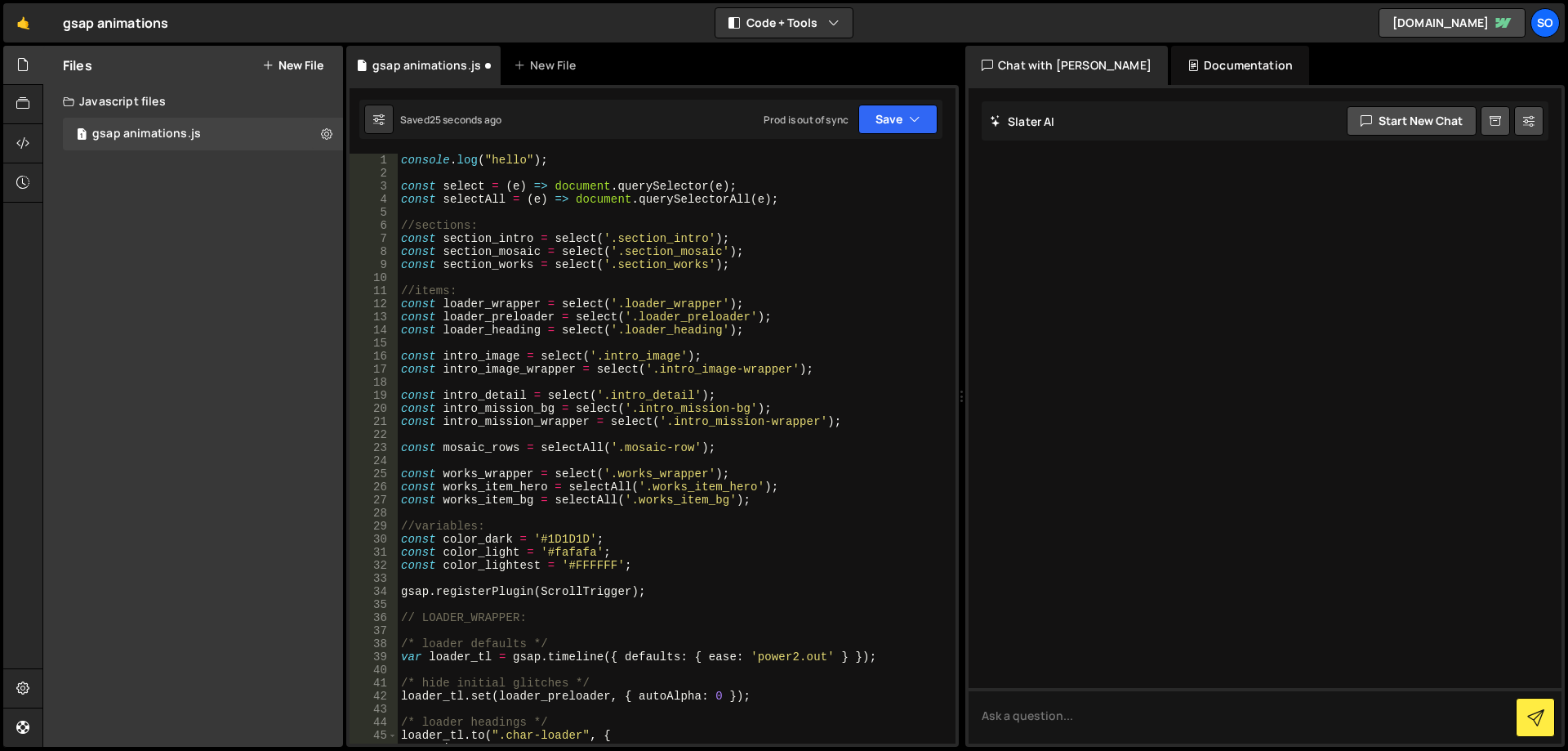
click at [825, 364] on div "console . log ( "hello" ) ; const select = ( e ) => document . querySelector ( …" at bounding box center [673, 461] width 551 height 616
click at [851, 419] on div "console . log ( "hello" ) ; const select = ( e ) => document . querySelector ( …" at bounding box center [673, 461] width 551 height 616
type textarea "const intro_mission_wrapper = select('.intro_mission-wrapper');"
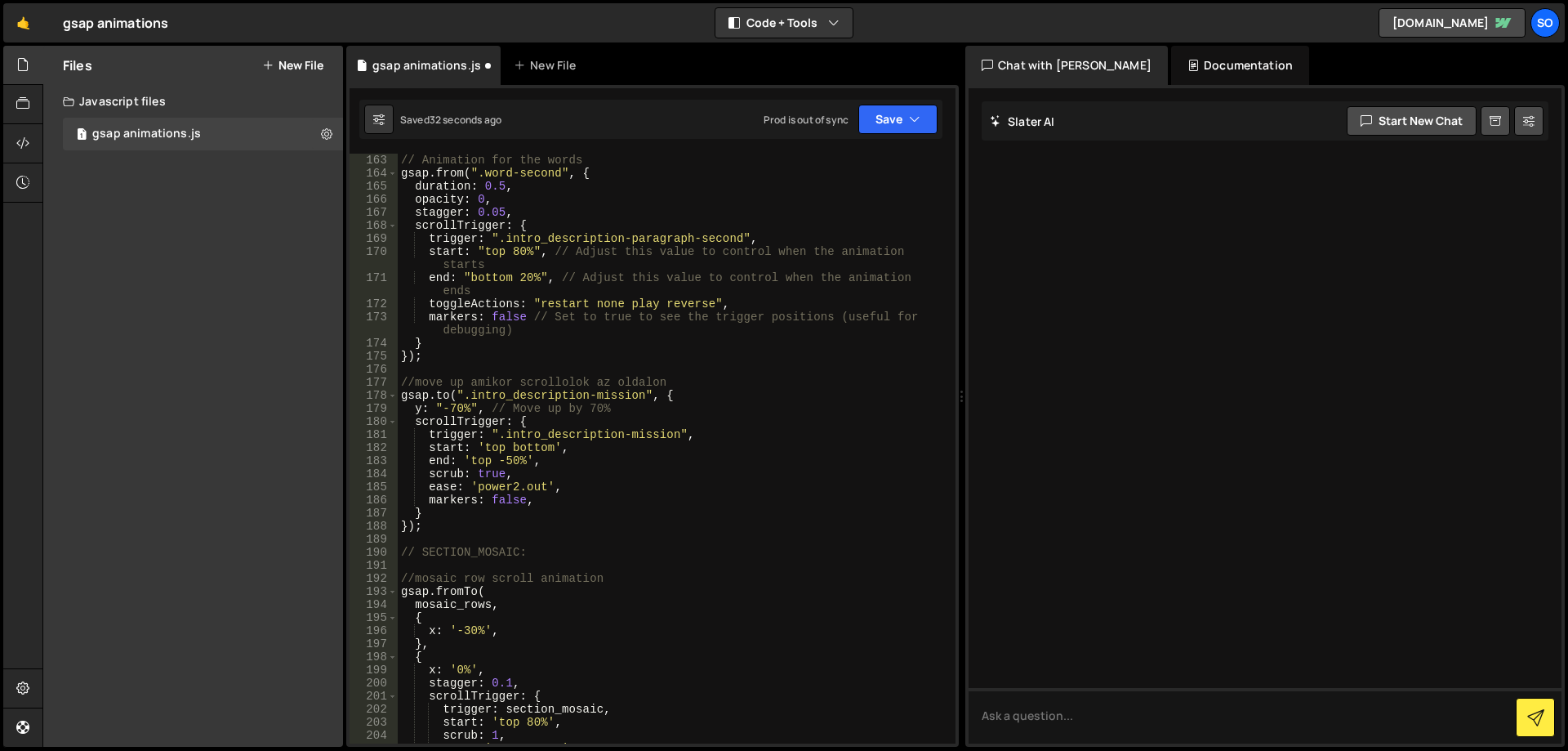
scroll to position [2156, 0]
click at [432, 535] on div "// Animation for the words gsap . from ( ".word-second" , { duration : 0.5 , op…" at bounding box center [673, 461] width 551 height 616
click at [432, 528] on div "// Animation for the words gsap . from ( ".word-second" , { duration : 0.5 , op…" at bounding box center [673, 461] width 551 height 616
type textarea "});"
paste textarea "})"
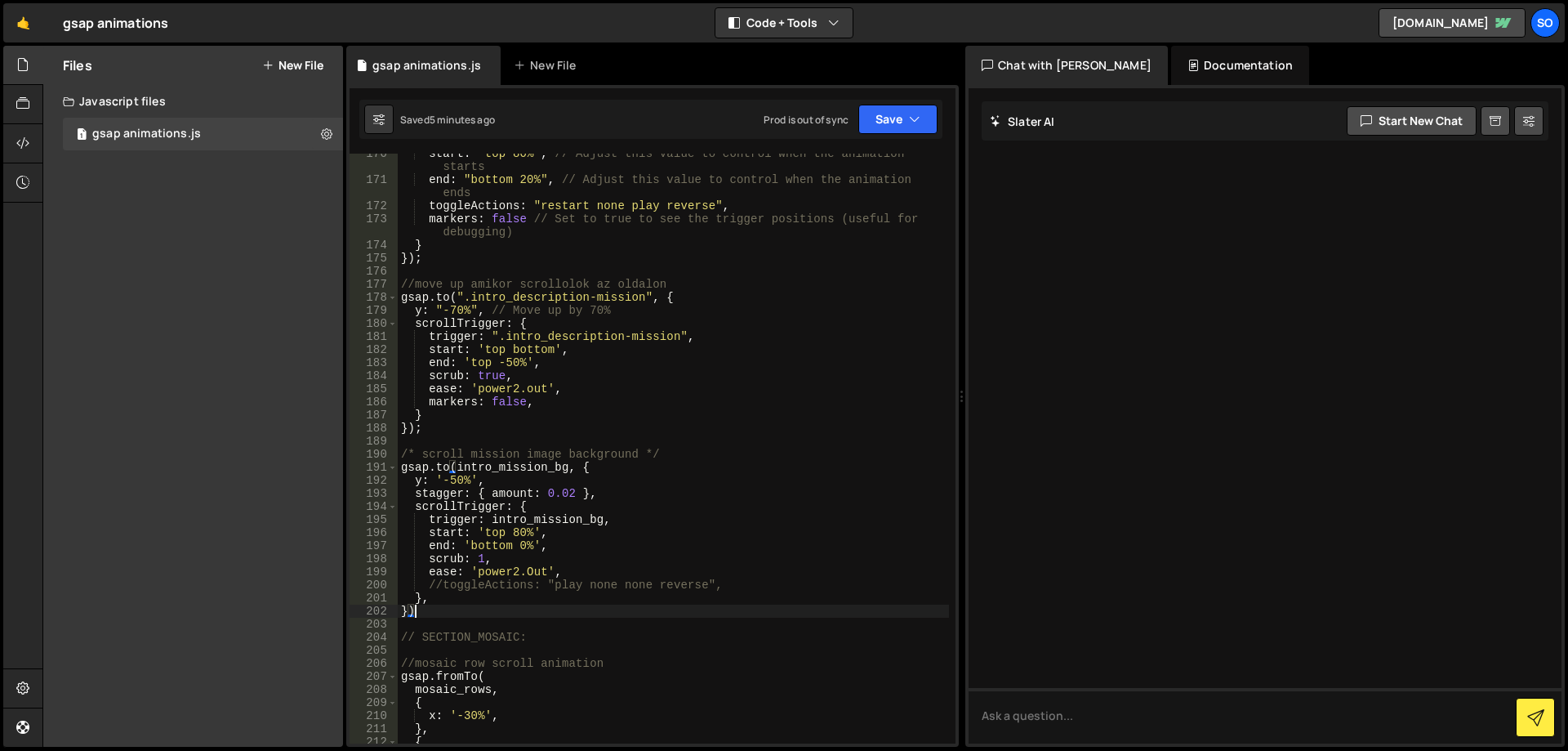
scroll to position [2304, 0]
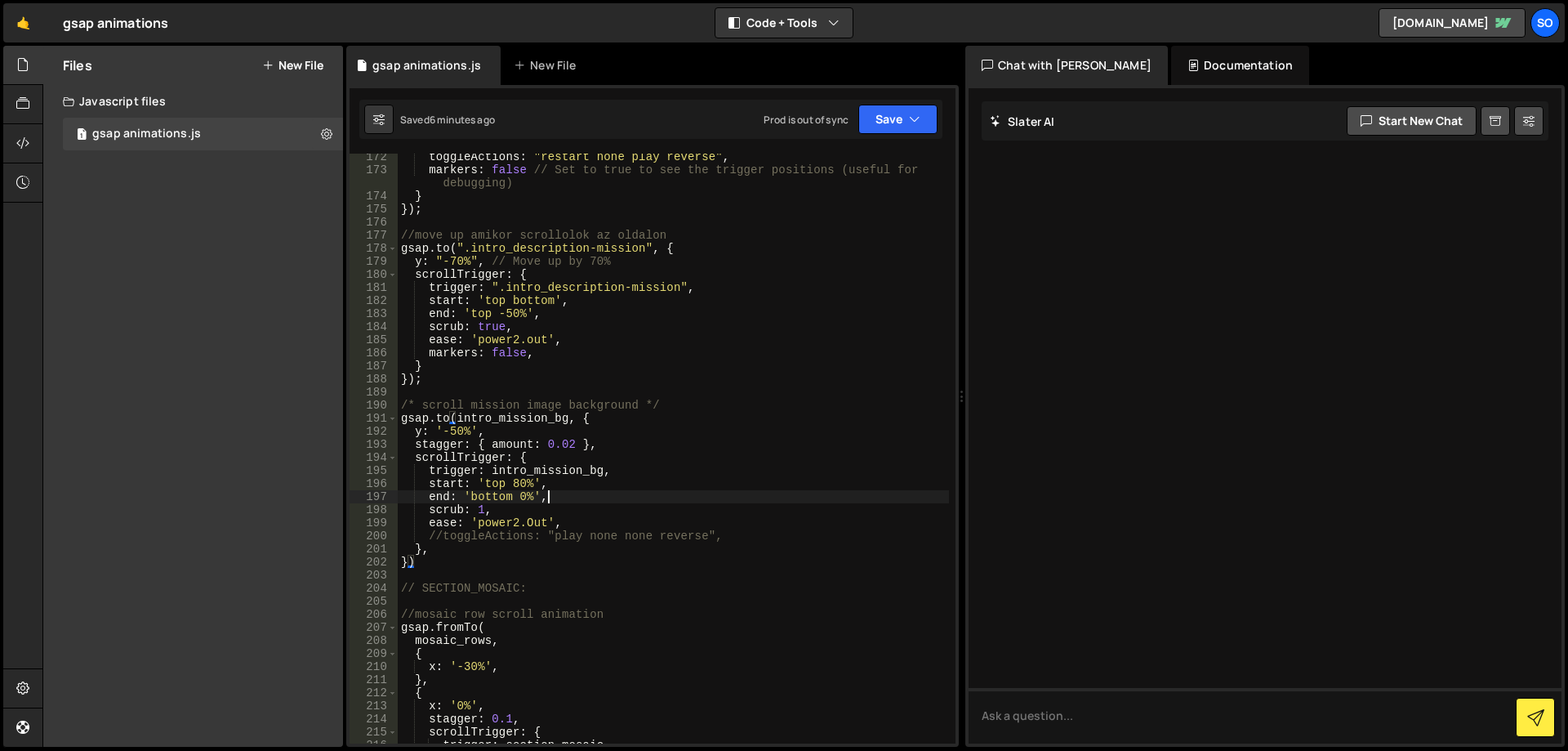
click at [601, 496] on div "toggleActions : "restart none play reverse" , markers : false // Set to true to…" at bounding box center [673, 457] width 551 height 616
click at [528, 498] on div "toggleActions : "restart none play reverse" , markers : false // Set to true to…" at bounding box center [673, 457] width 551 height 616
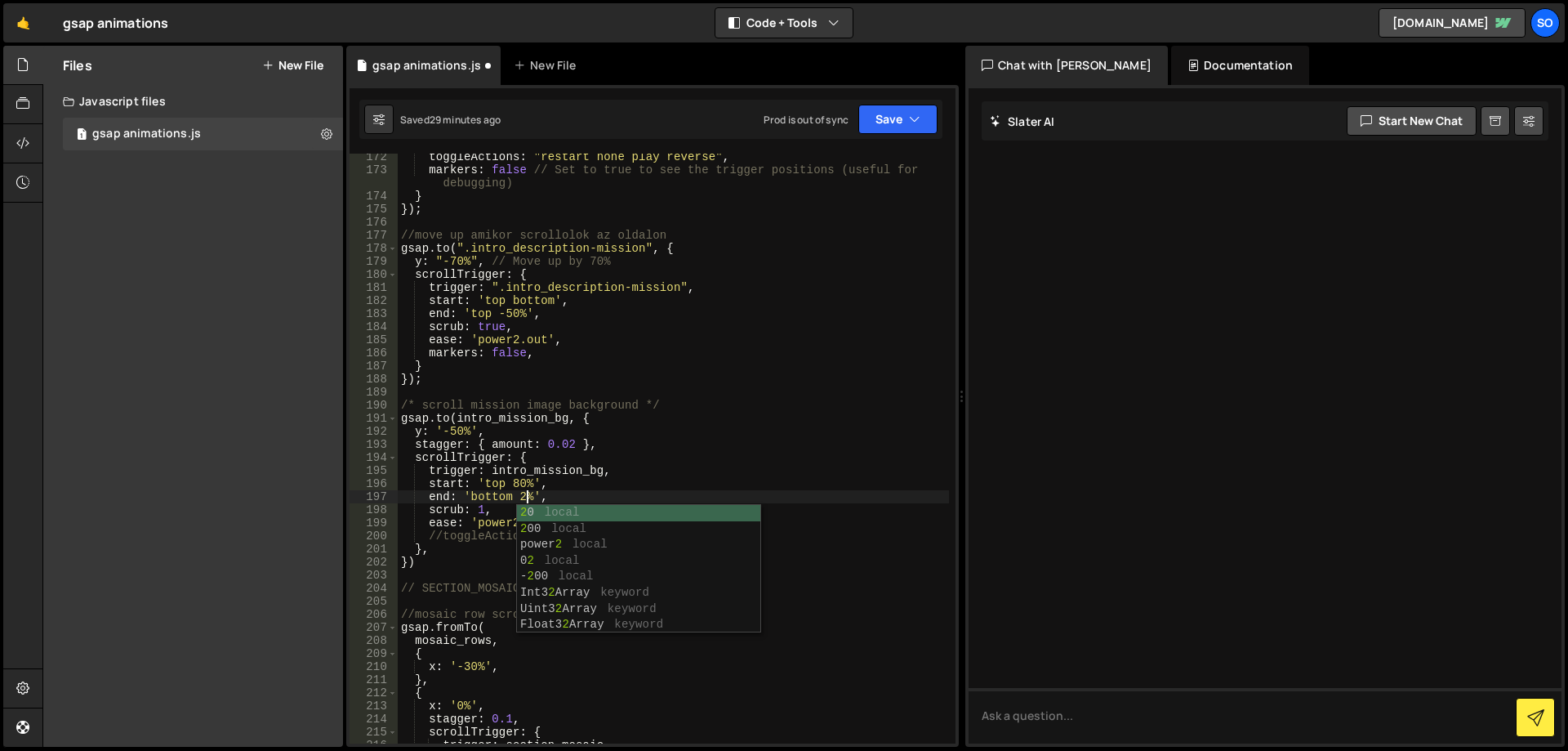
scroll to position [0, 9]
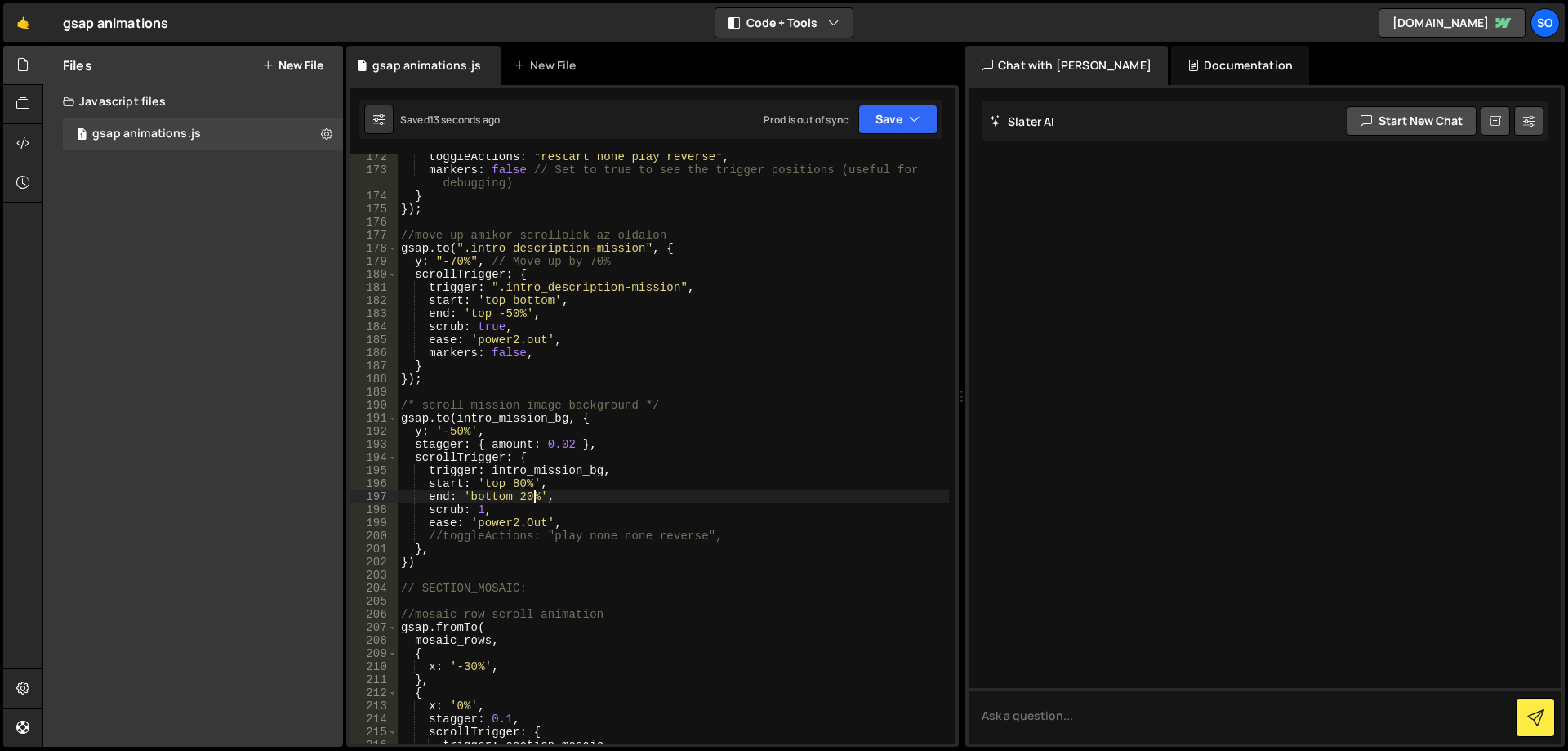
click at [466, 430] on div "toggleActions : "restart none play reverse" , markers : false // Set to true to…" at bounding box center [673, 457] width 551 height 616
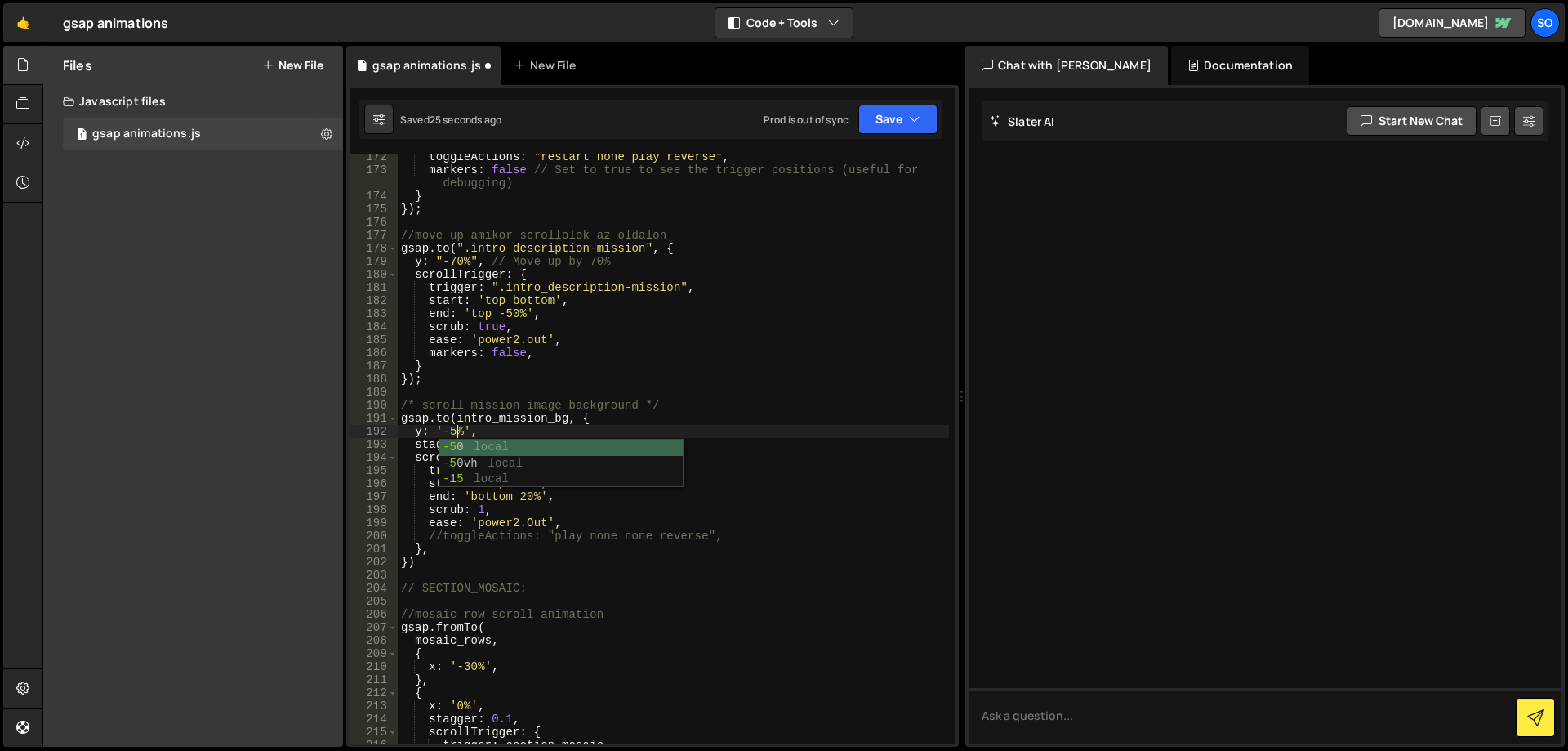
scroll to position [0, 4]
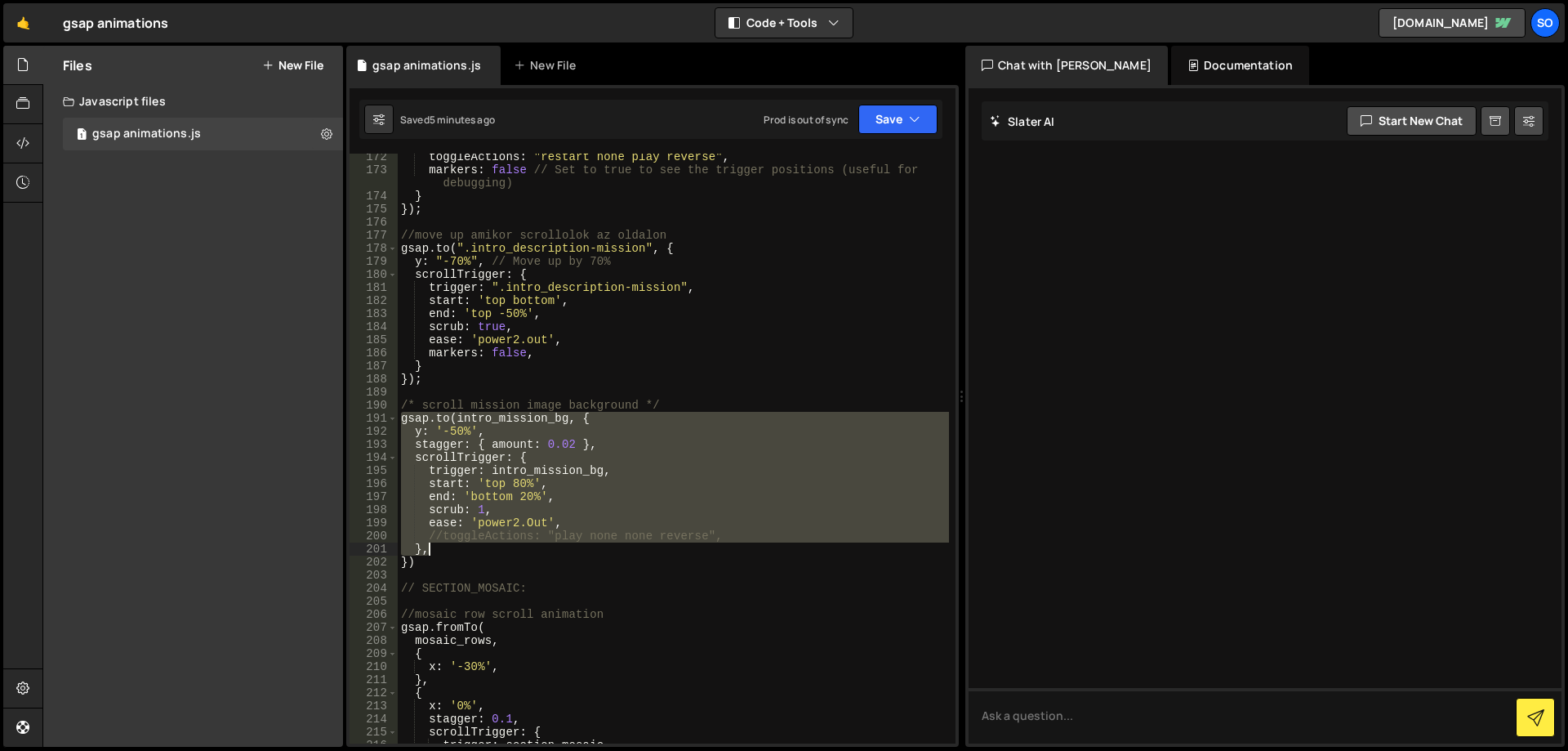
drag, startPoint x: 403, startPoint y: 416, endPoint x: 648, endPoint y: 557, distance: 282.7
click at [648, 557] on div "toggleActions : "restart none play reverse" , markers : false // Set to true to…" at bounding box center [673, 457] width 551 height 616
click at [483, 556] on div "toggleActions : "restart none play reverse" , markers : false // Set to true to…" at bounding box center [673, 457] width 551 height 616
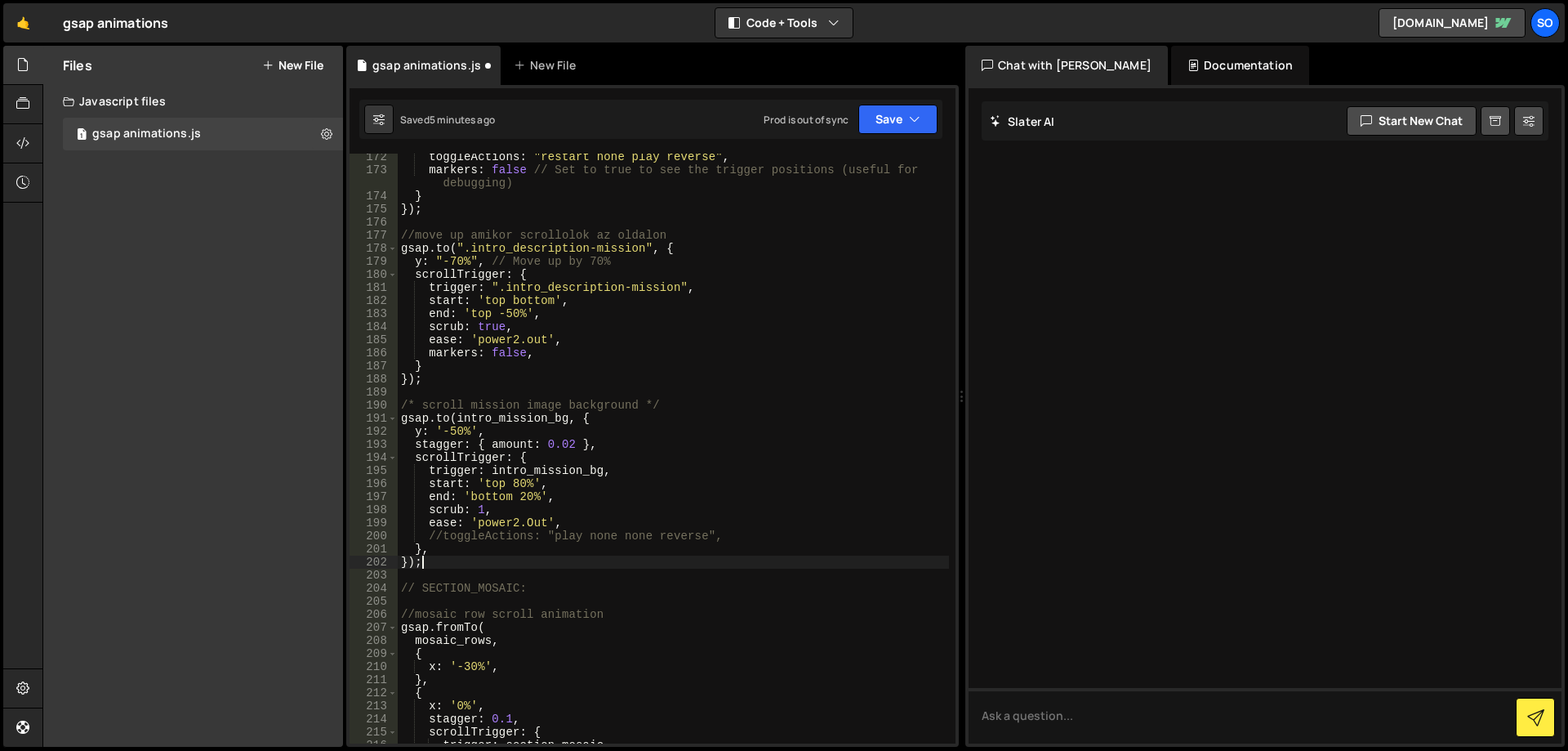
click at [463, 554] on div "toggleActions : "restart none play reverse" , markers : false // Set to true to…" at bounding box center [673, 457] width 551 height 616
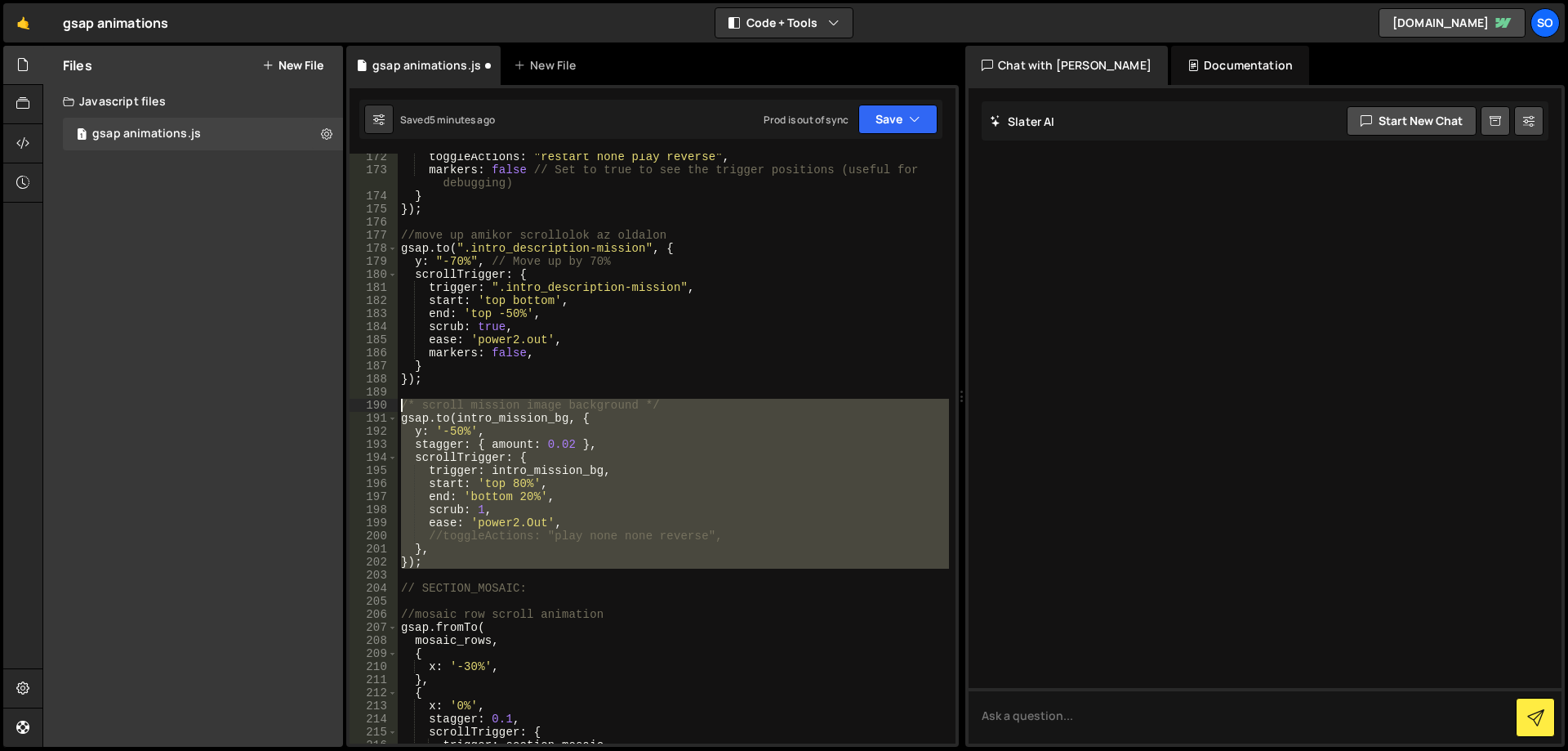
drag, startPoint x: 441, startPoint y: 569, endPoint x: 403, endPoint y: 407, distance: 166.4
click at [403, 407] on div "toggleActions : "restart none play reverse" , markers : false // Set to true to…" at bounding box center [673, 457] width 551 height 616
click at [514, 527] on div "toggleActions : "restart none play reverse" , markers : false // Set to true to…" at bounding box center [673, 448] width 551 height 590
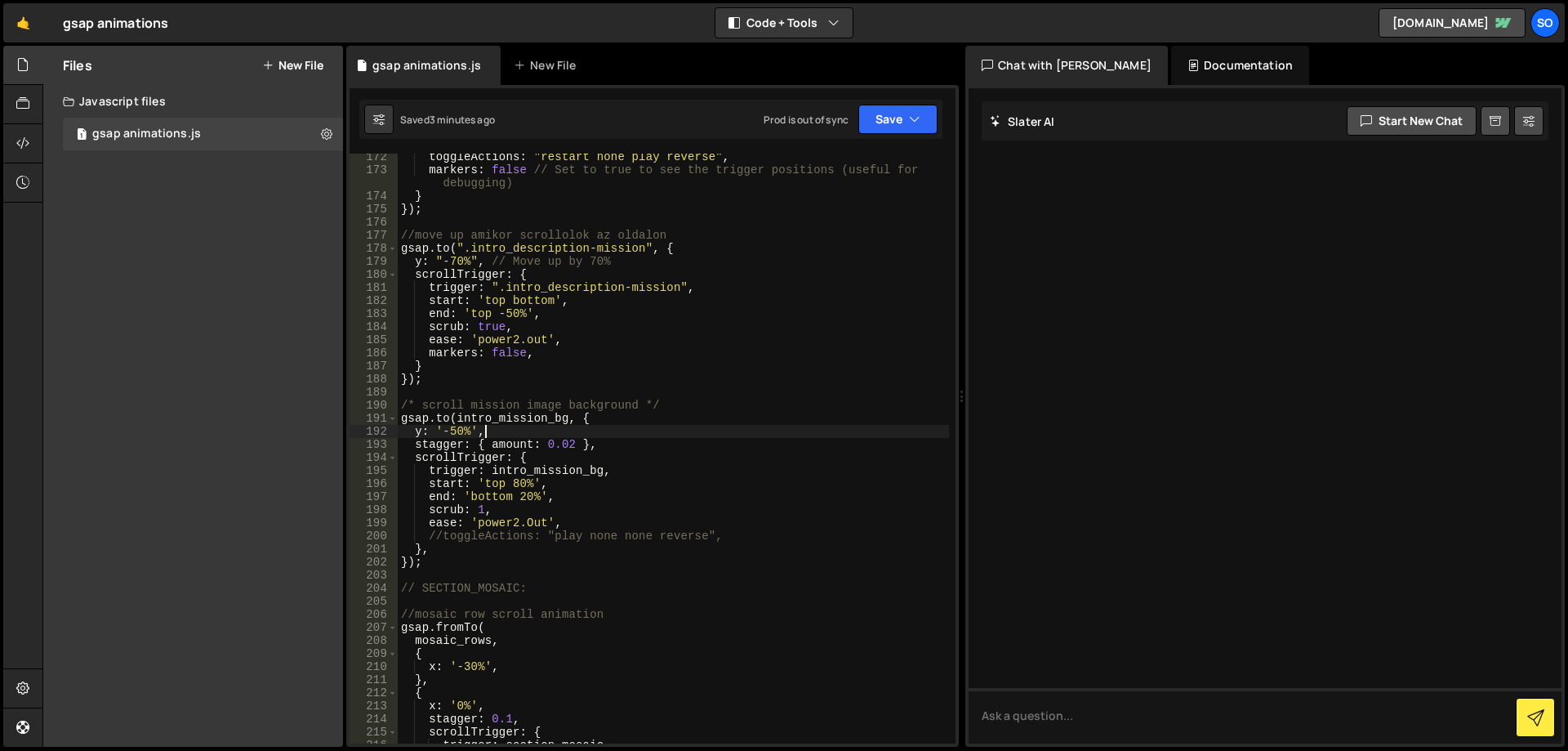
click at [654, 437] on div "toggleActions : "restart none play reverse" , markers : false // Set to true to…" at bounding box center [673, 457] width 551 height 616
click at [753, 360] on div "toggleActions : "restart none play reverse" , markers : false // Set to true to…" at bounding box center [673, 457] width 551 height 616
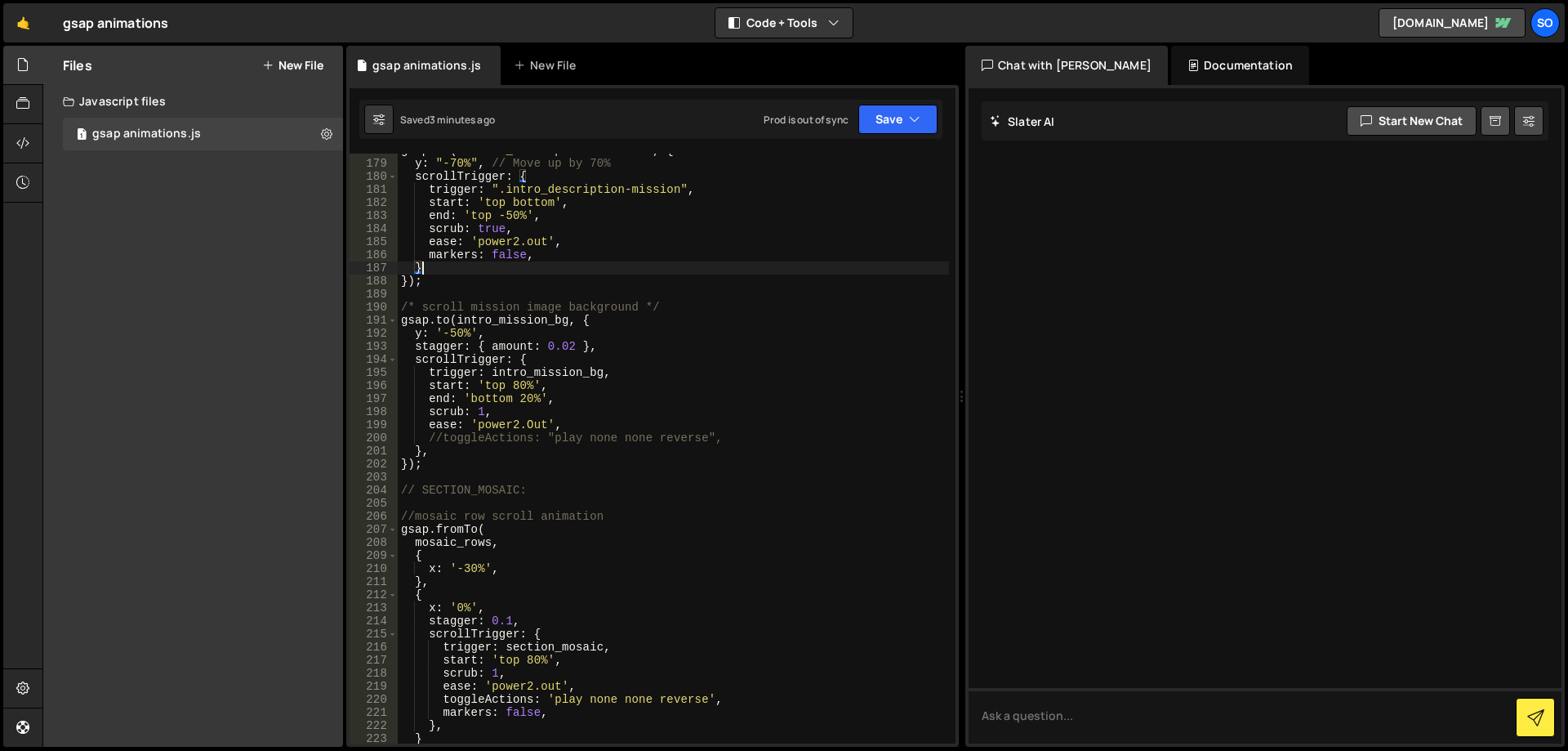
scroll to position [2402, 0]
click at [524, 468] on div "gsap . to ( ".intro_description-mission" , { y : "-70%" , // Move up by 70% scr…" at bounding box center [673, 451] width 551 height 616
type textarea "});"
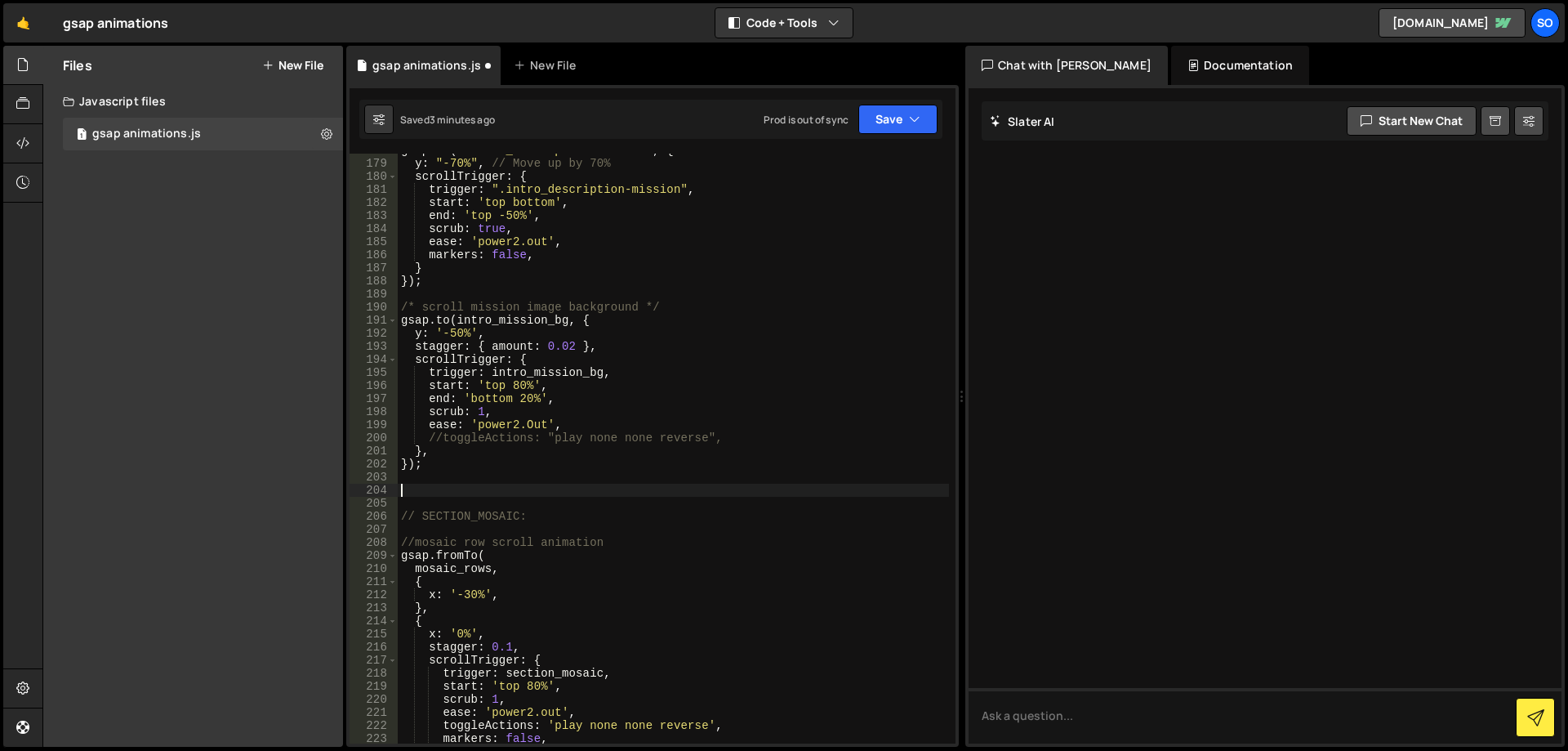
paste textarea "})"
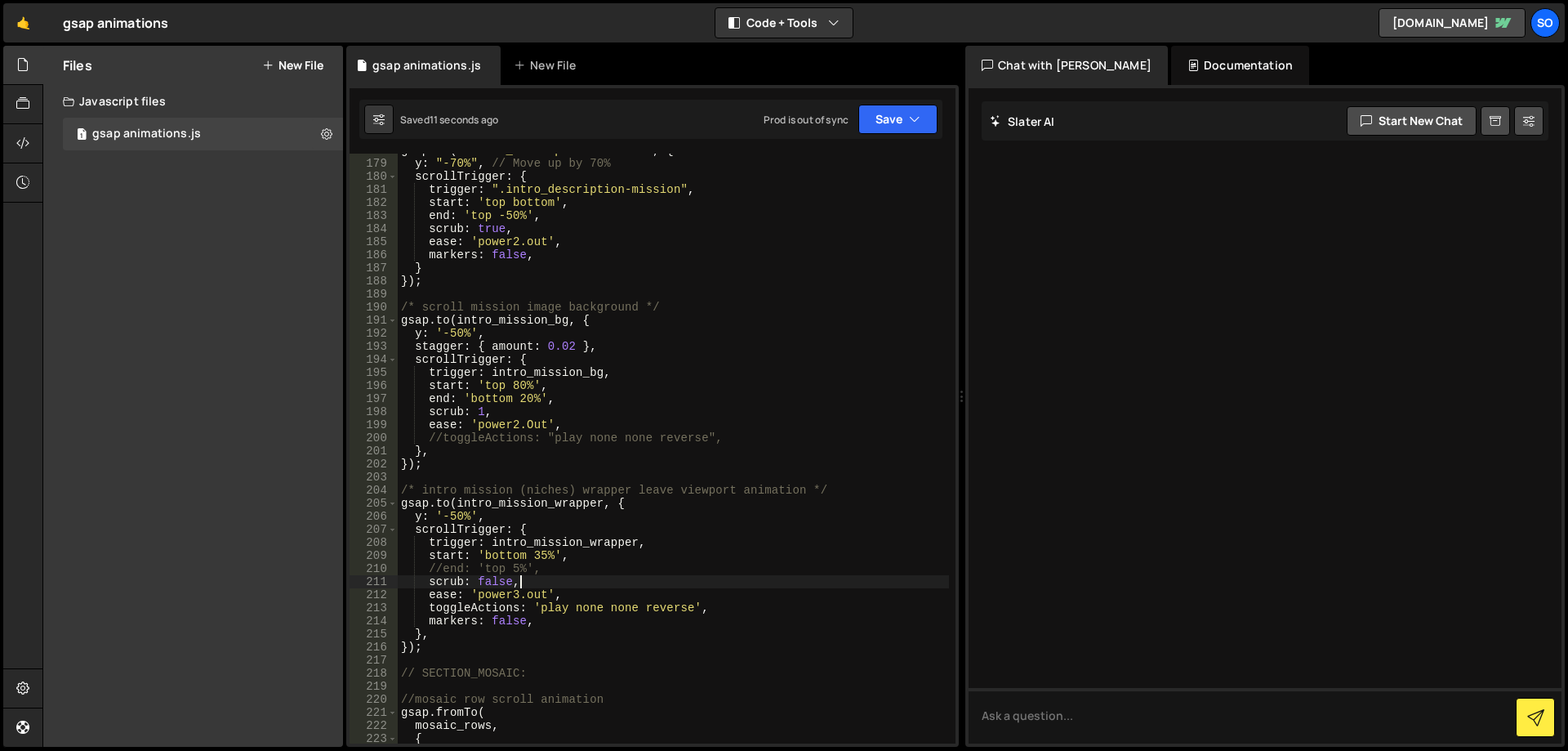
click at [675, 579] on div "gsap . to ( ".intro_description-mission" , { y : "-70%" , // Move up by 70% scr…" at bounding box center [673, 451] width 551 height 616
click at [675, 543] on div "gsap . to ( ".intro_description-mission" , { y : "-70%" , // Move up by 70% scr…" at bounding box center [673, 451] width 551 height 616
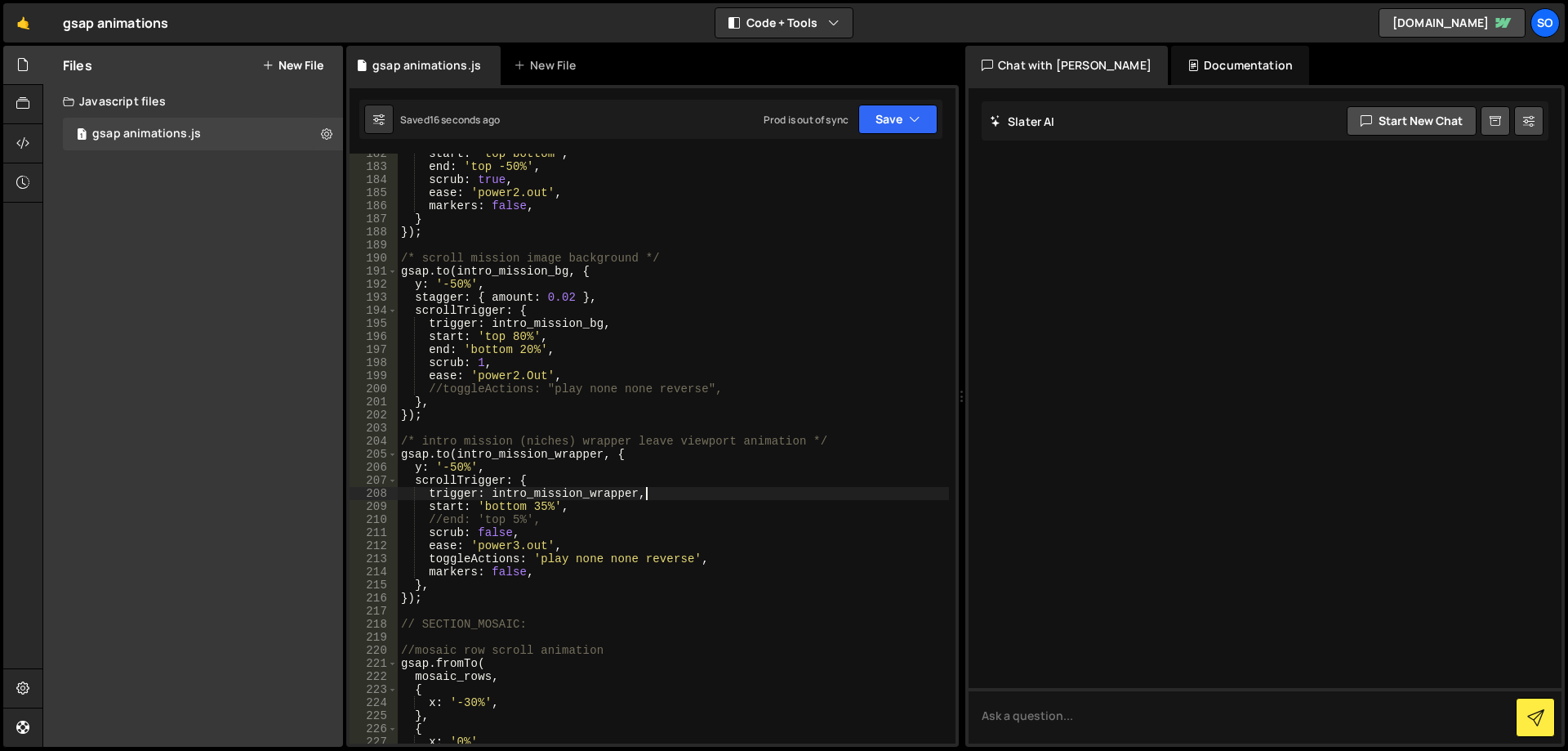
scroll to position [2500, 0]
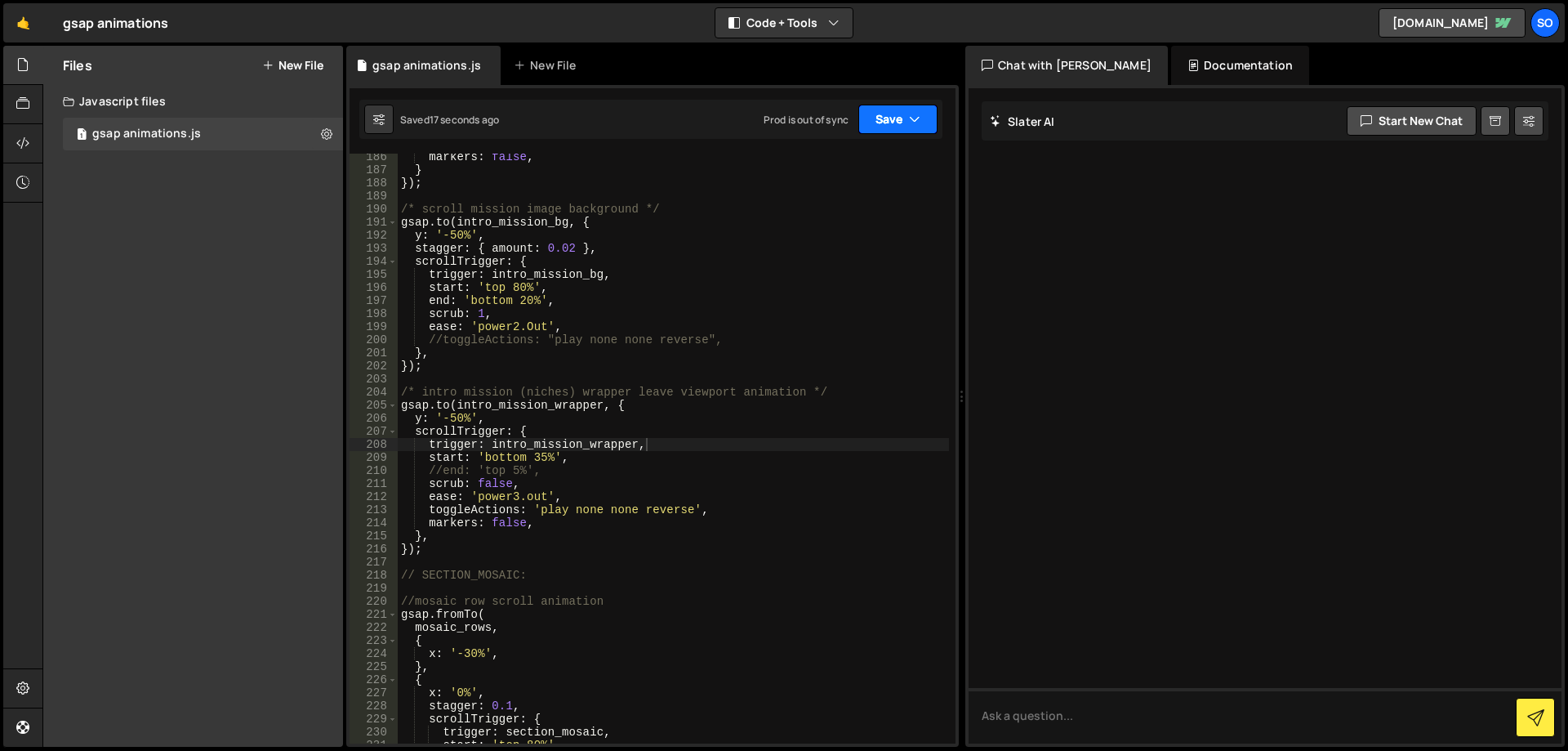
click at [886, 112] on button "Save" at bounding box center [898, 120] width 79 height 29
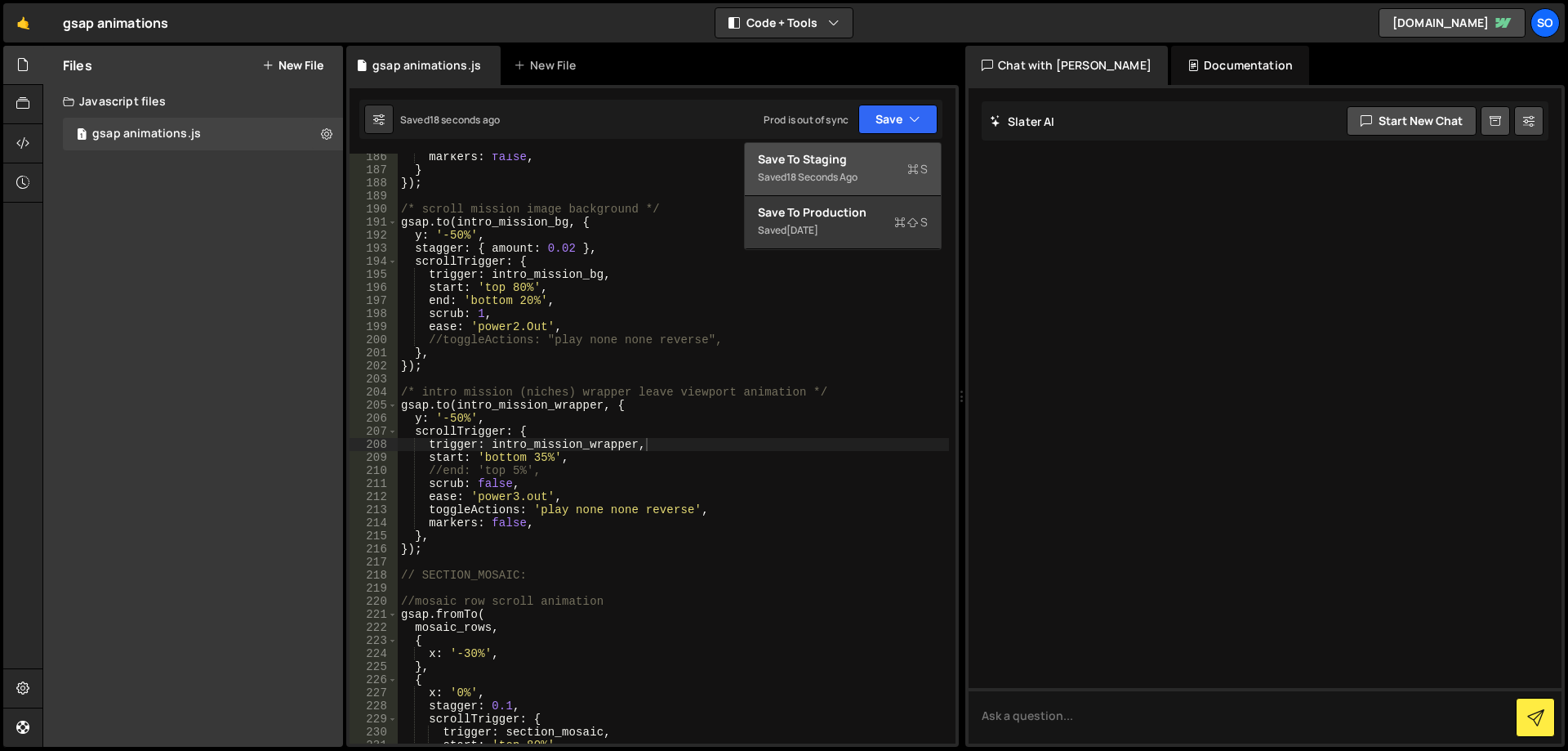
click at [882, 160] on div "Save to Staging S" at bounding box center [843, 159] width 170 height 17
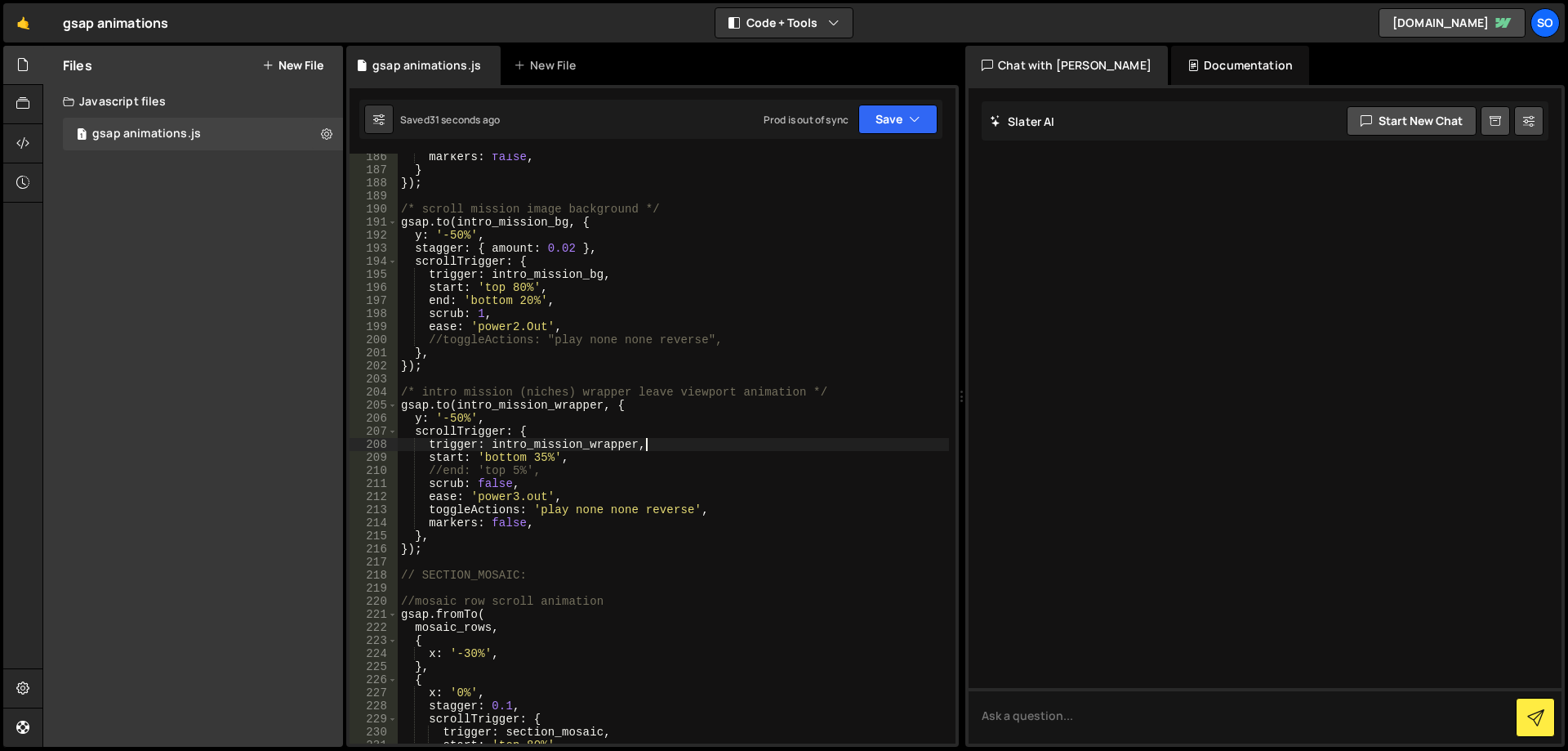
click at [689, 448] on div "markers : false , } }) ; /* scroll mission image background */ gsap . to ( intr…" at bounding box center [673, 457] width 551 height 616
click at [645, 403] on div "markers : false , } }) ; /* scroll mission image background */ gsap . to ( intr…" at bounding box center [673, 457] width 551 height 616
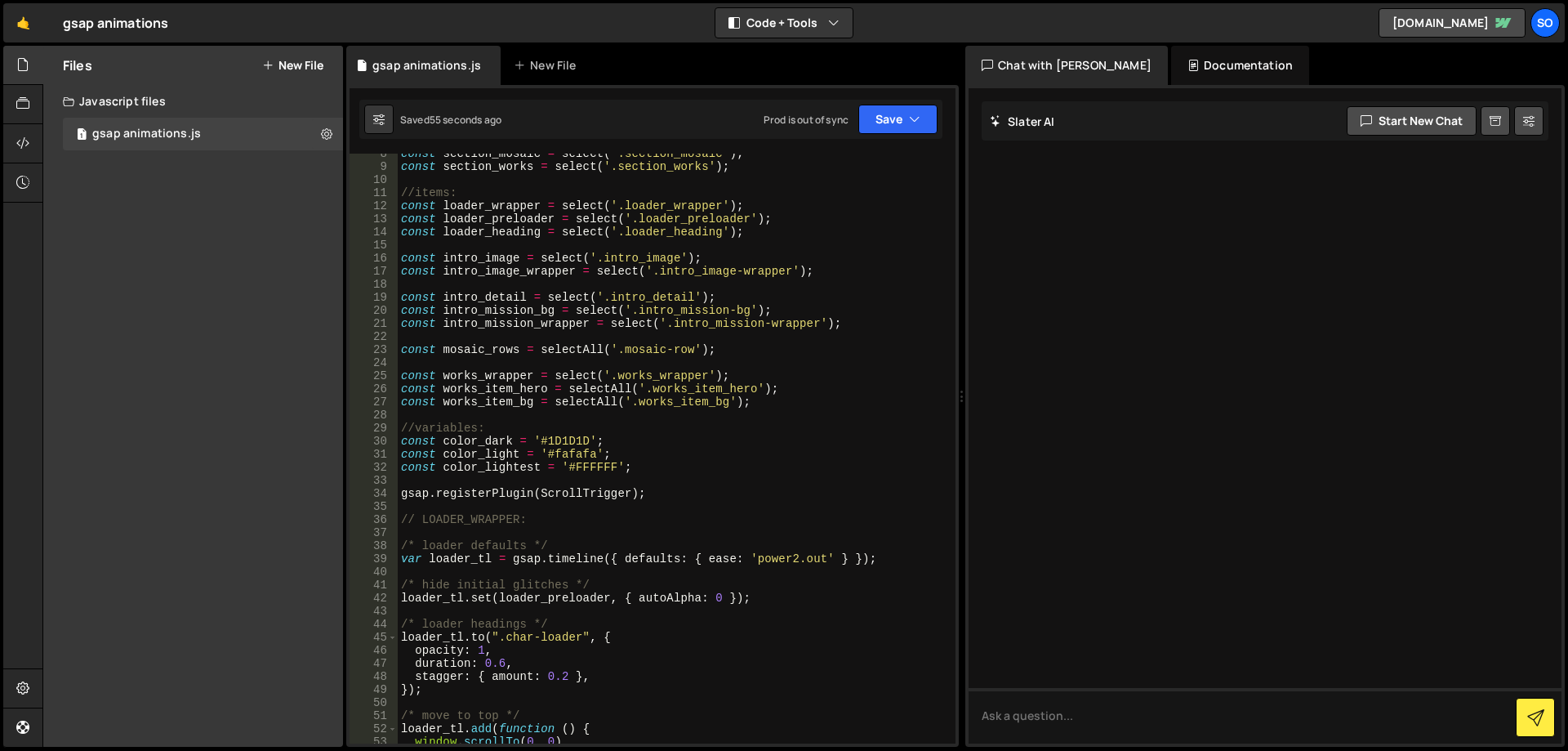
scroll to position [0, 0]
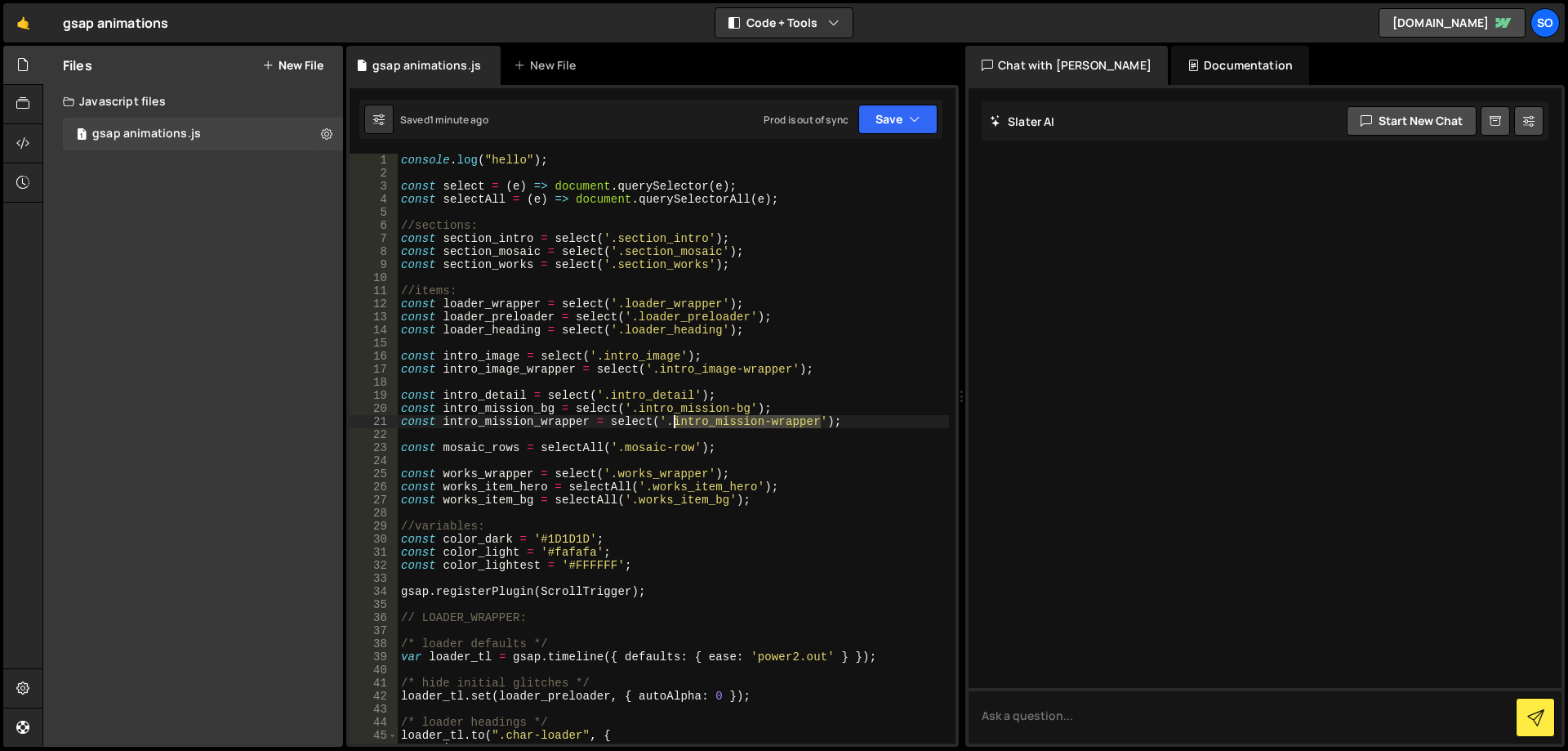
drag, startPoint x: 822, startPoint y: 419, endPoint x: 677, endPoint y: 425, distance: 145.1
click at [677, 425] on div "console . log ( "hello" ) ; const select = ( e ) => document . querySelector ( …" at bounding box center [673, 461] width 551 height 616
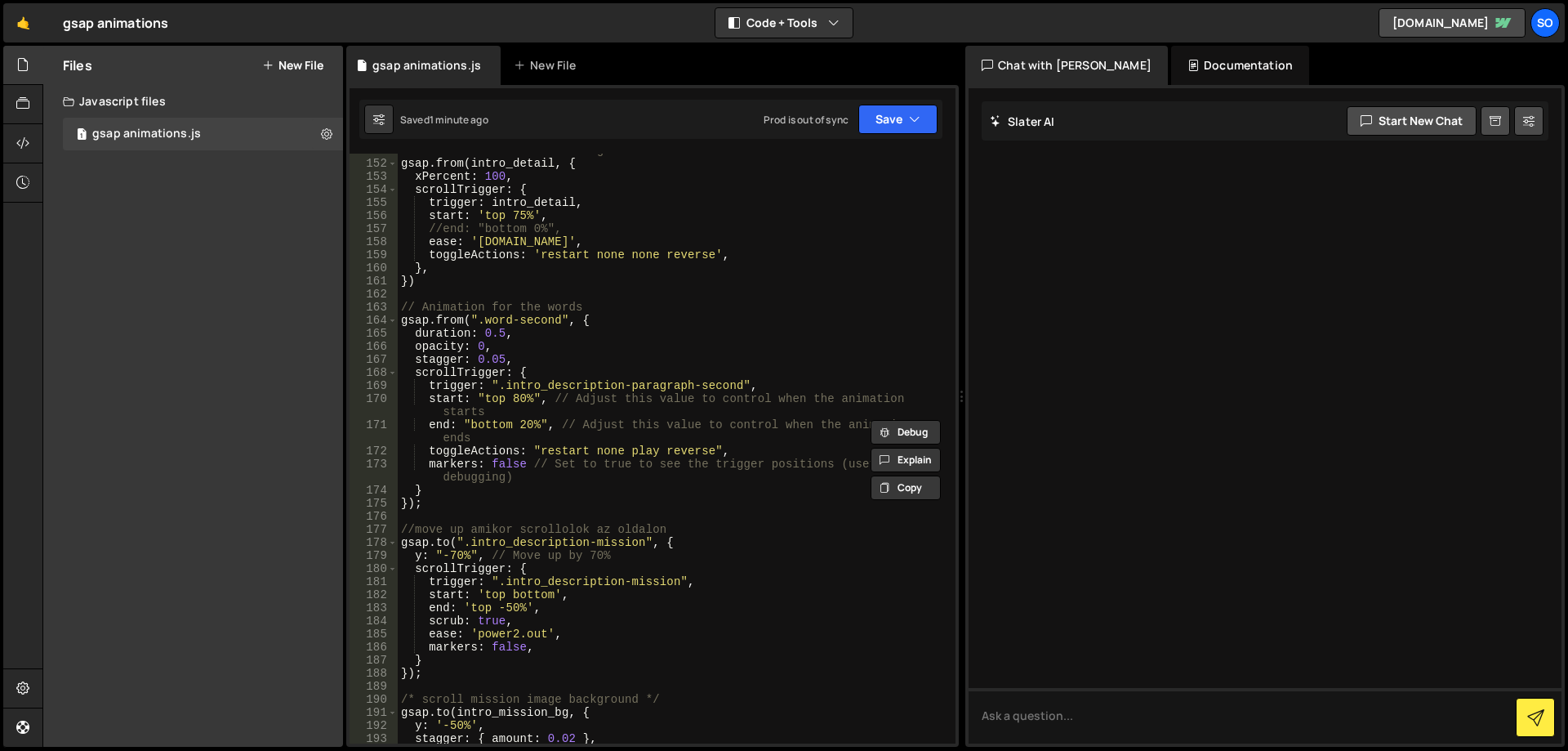
click at [755, 418] on div "/* show details in intro image */ gsap . from ( intro_detail , { xPercent : 100…" at bounding box center [673, 451] width 551 height 616
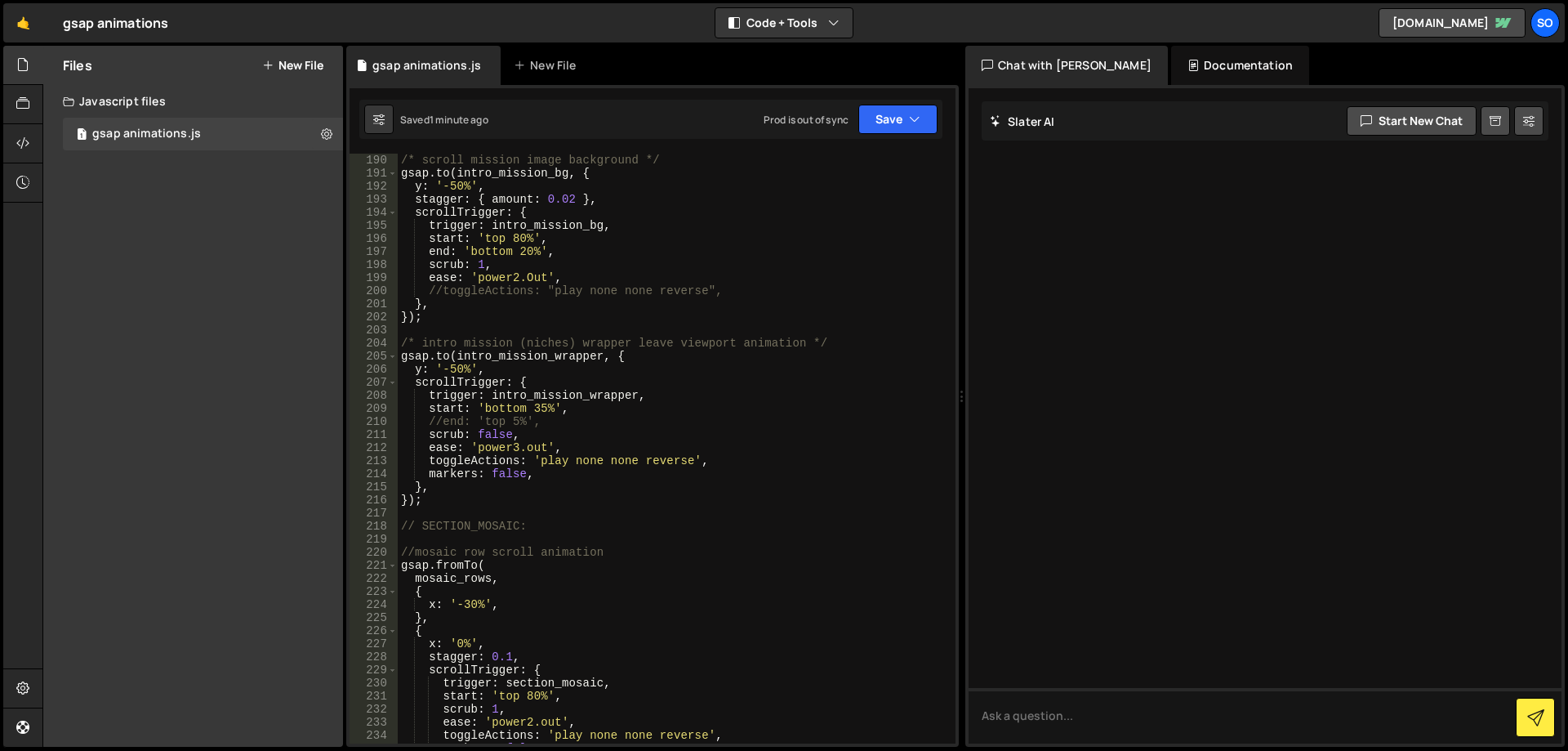
scroll to position [2548, 0]
click at [558, 356] on div "/* scroll mission image background */ gsap . to ( intro_mission_bg , { y : '-50…" at bounding box center [673, 461] width 551 height 616
type textarea "gsap.to(intro_mission_wrapper, {"
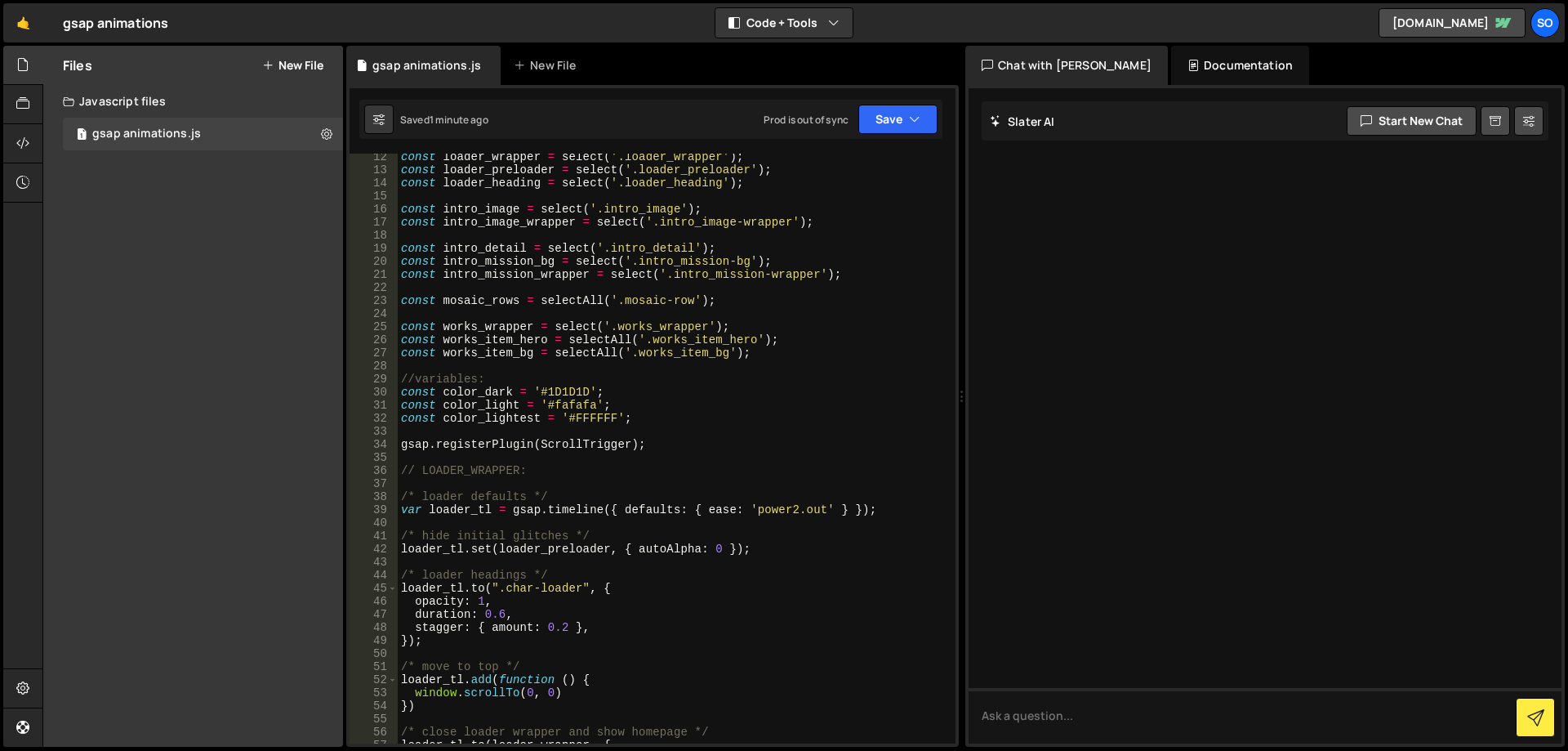
scroll to position [0, 0]
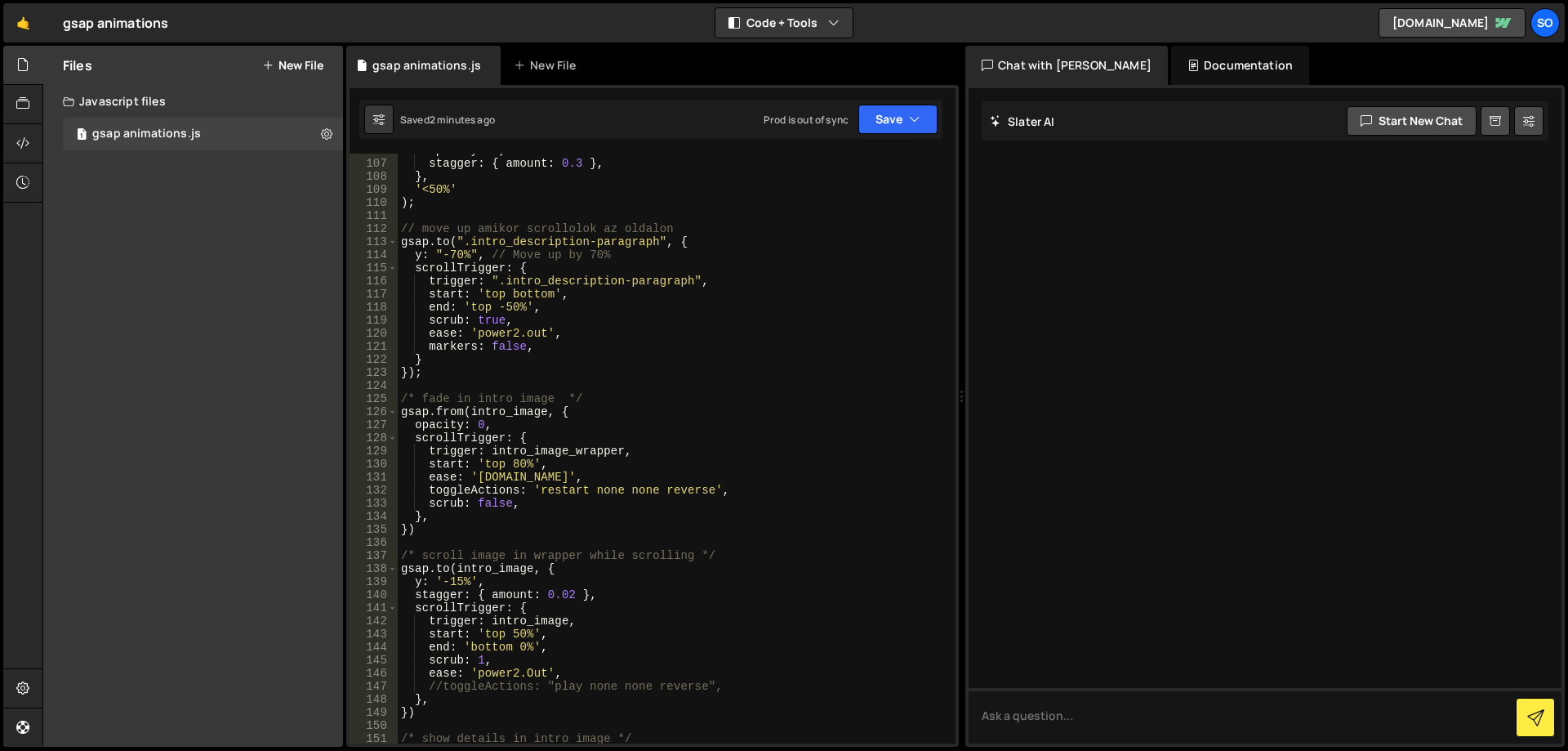
scroll to position [1716, 0]
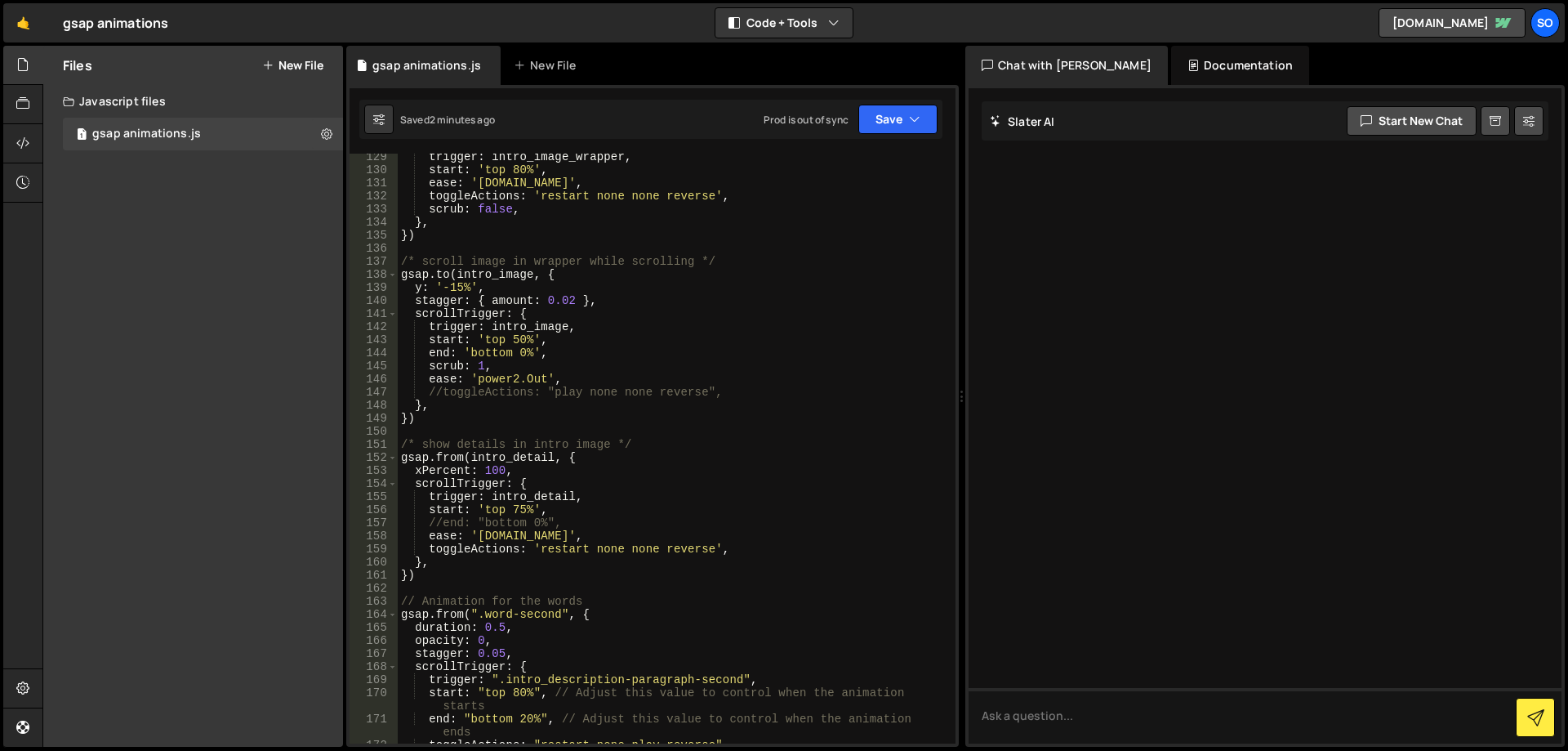
click at [781, 299] on div "trigger : intro_image_wrapper , start : 'top 80%' , ease : '[DOMAIN_NAME]' , to…" at bounding box center [673, 464] width 551 height 629
click at [530, 360] on div "trigger : intro_image_wrapper , start : 'top 80%' , ease : '[DOMAIN_NAME]' , to…" at bounding box center [673, 464] width 551 height 629
click at [527, 350] on div "trigger : intro_image_wrapper , start : 'top 80%' , ease : '[DOMAIN_NAME]' , to…" at bounding box center [673, 464] width 551 height 629
click at [651, 325] on div "trigger : intro_image_wrapper , start : 'top 80%' , ease : '[DOMAIN_NAME]' , to…" at bounding box center [673, 464] width 551 height 629
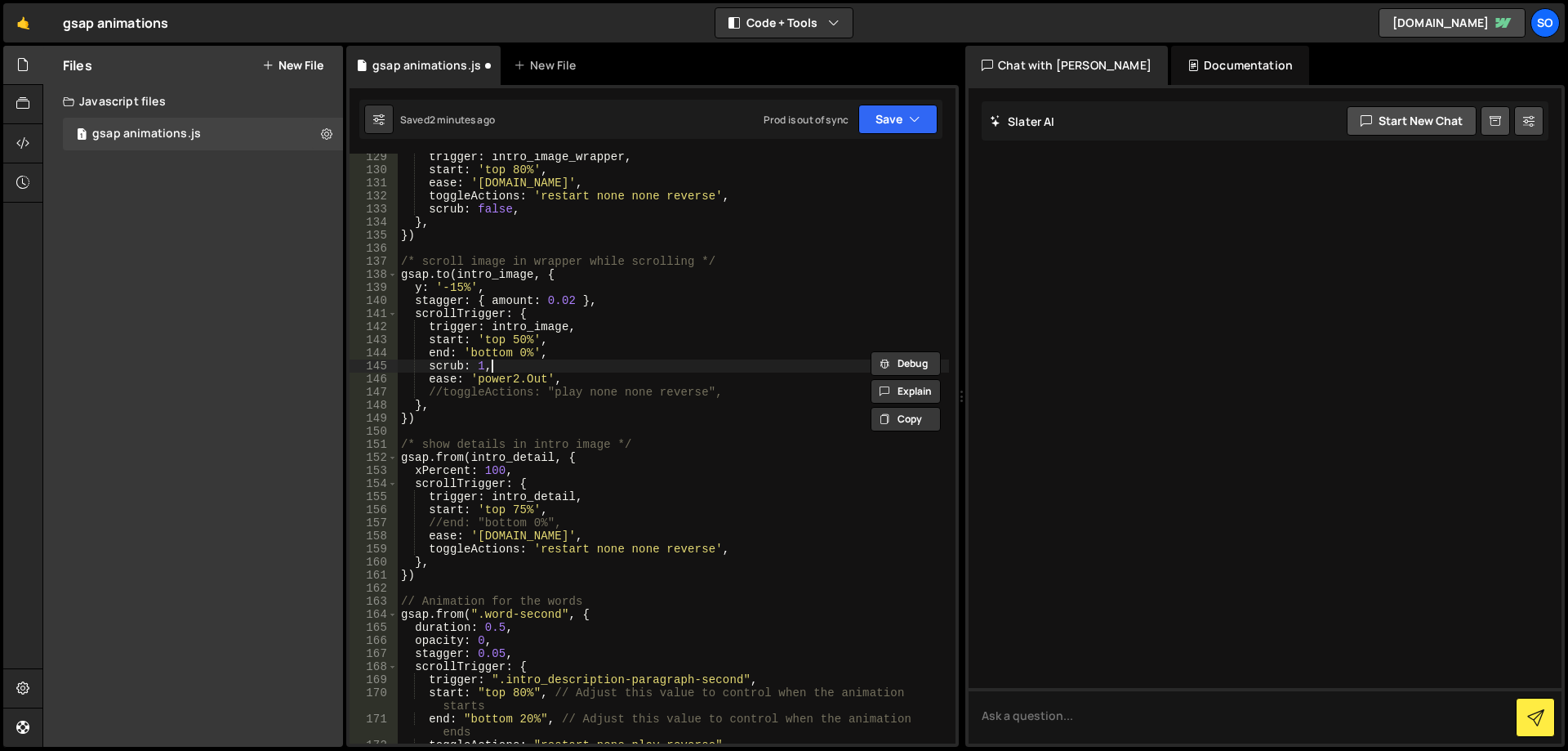
click at [662, 372] on div "trigger : intro_image_wrapper , start : 'top 80%' , ease : '[DOMAIN_NAME]' , to…" at bounding box center [673, 464] width 551 height 629
click at [769, 271] on div "trigger : intro_image_wrapper , start : 'top 80%' , ease : '[DOMAIN_NAME]' , to…" at bounding box center [673, 464] width 551 height 629
click at [770, 258] on div "trigger : intro_image_wrapper , start : 'top 80%' , ease : '[DOMAIN_NAME]' , to…" at bounding box center [673, 464] width 551 height 629
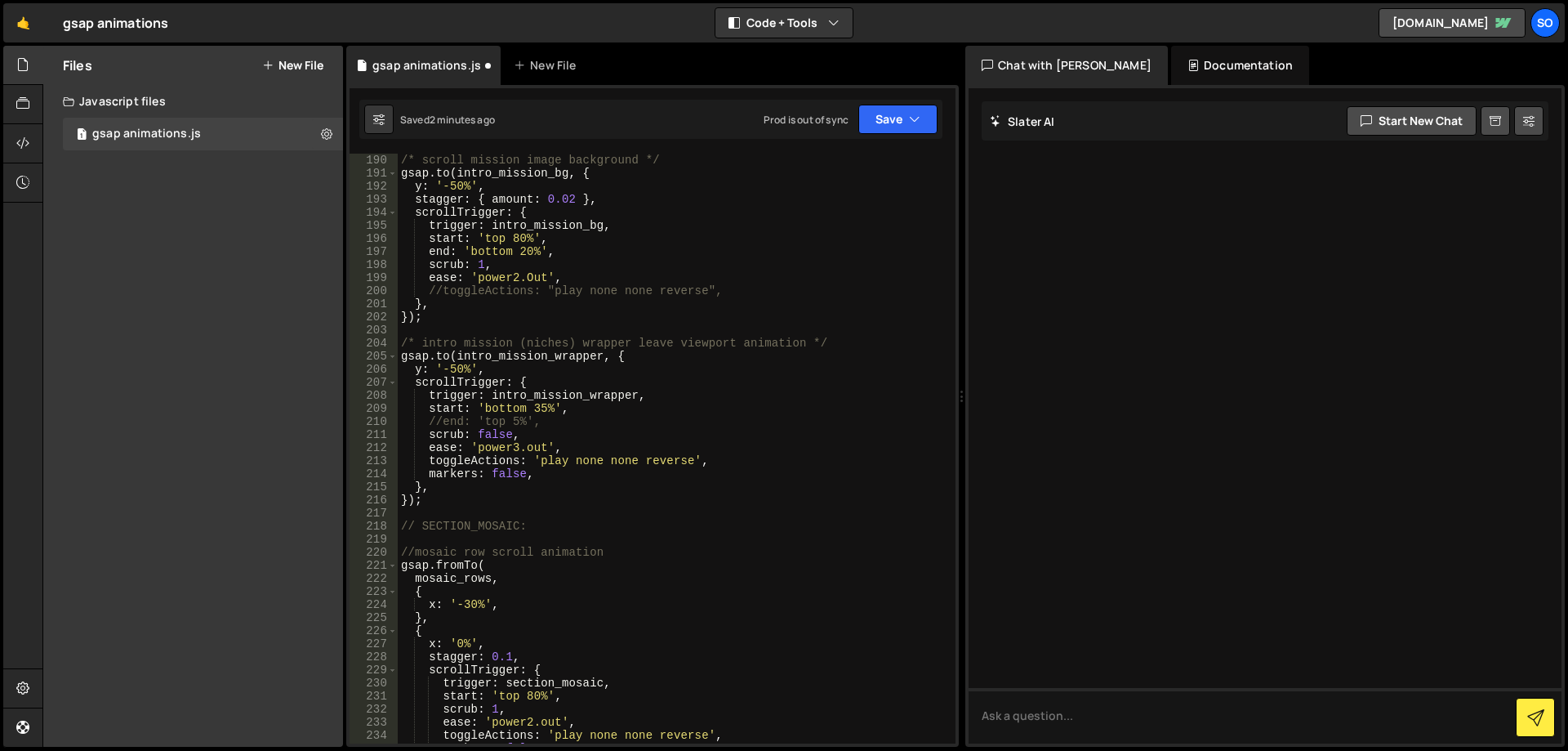
scroll to position [2402, 0]
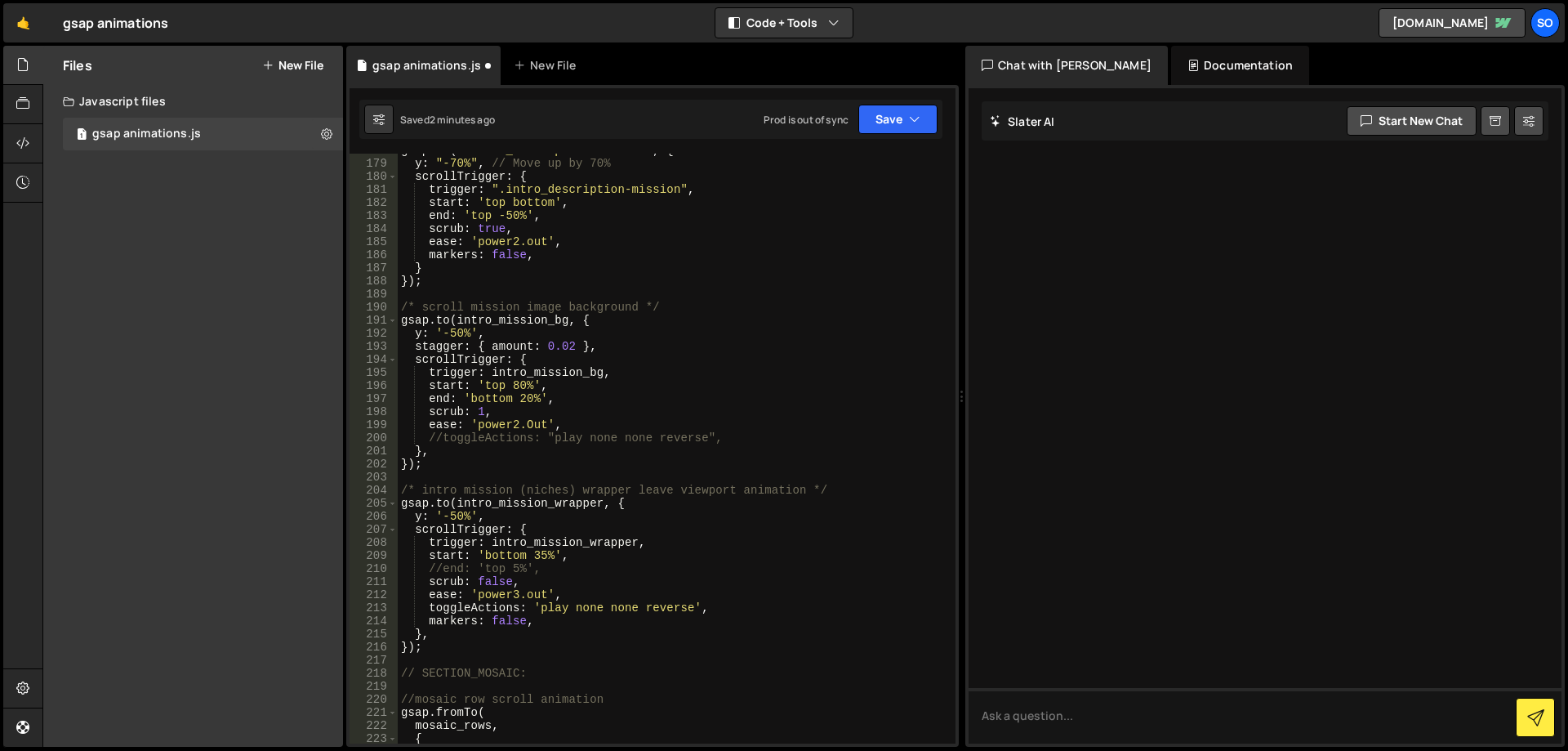
click at [531, 398] on div "gsap . to ( ".intro_description-mission" , { y : "-70%" , // Move up by 70% scr…" at bounding box center [673, 451] width 551 height 616
click at [593, 401] on div "gsap . to ( ".intro_description-mission" , { y : "-70%" , // Move up by 70% scr…" at bounding box center [673, 451] width 551 height 616
click at [535, 398] on div "gsap . to ( ".intro_description-mission" , { y : "-70%" , // Move up by 70% scr…" at bounding box center [673, 451] width 551 height 616
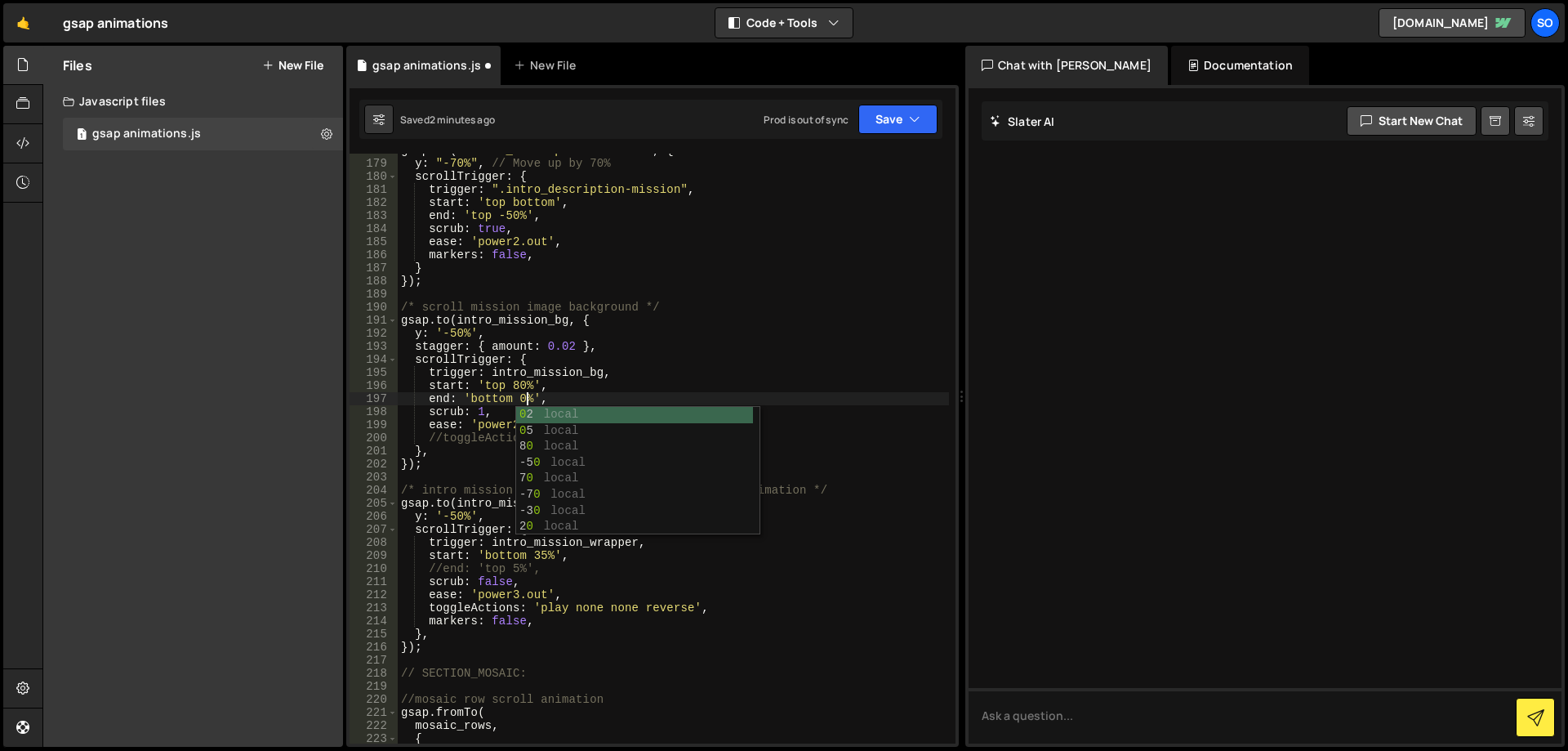
click at [665, 385] on div "gsap . to ( ".intro_description-mission" , { y : "-70%" , // Move up by 70% scr…" at bounding box center [673, 451] width 551 height 616
type textarea "start: 'top 80%',"
